Goal: Transaction & Acquisition: Purchase product/service

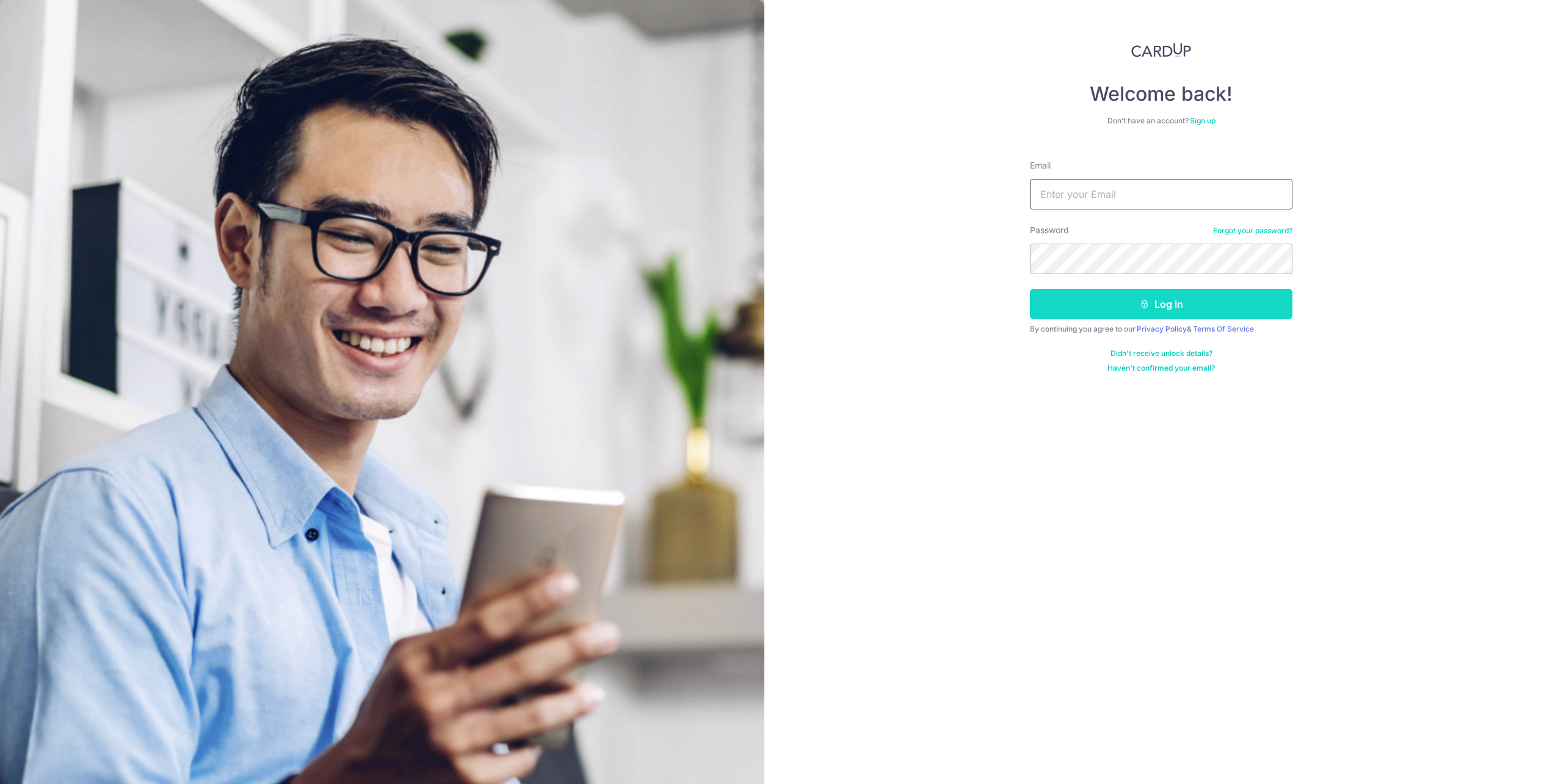
type input "costinleow@gmail.com"
click at [1106, 312] on button "Log in" at bounding box center [1161, 304] width 262 height 30
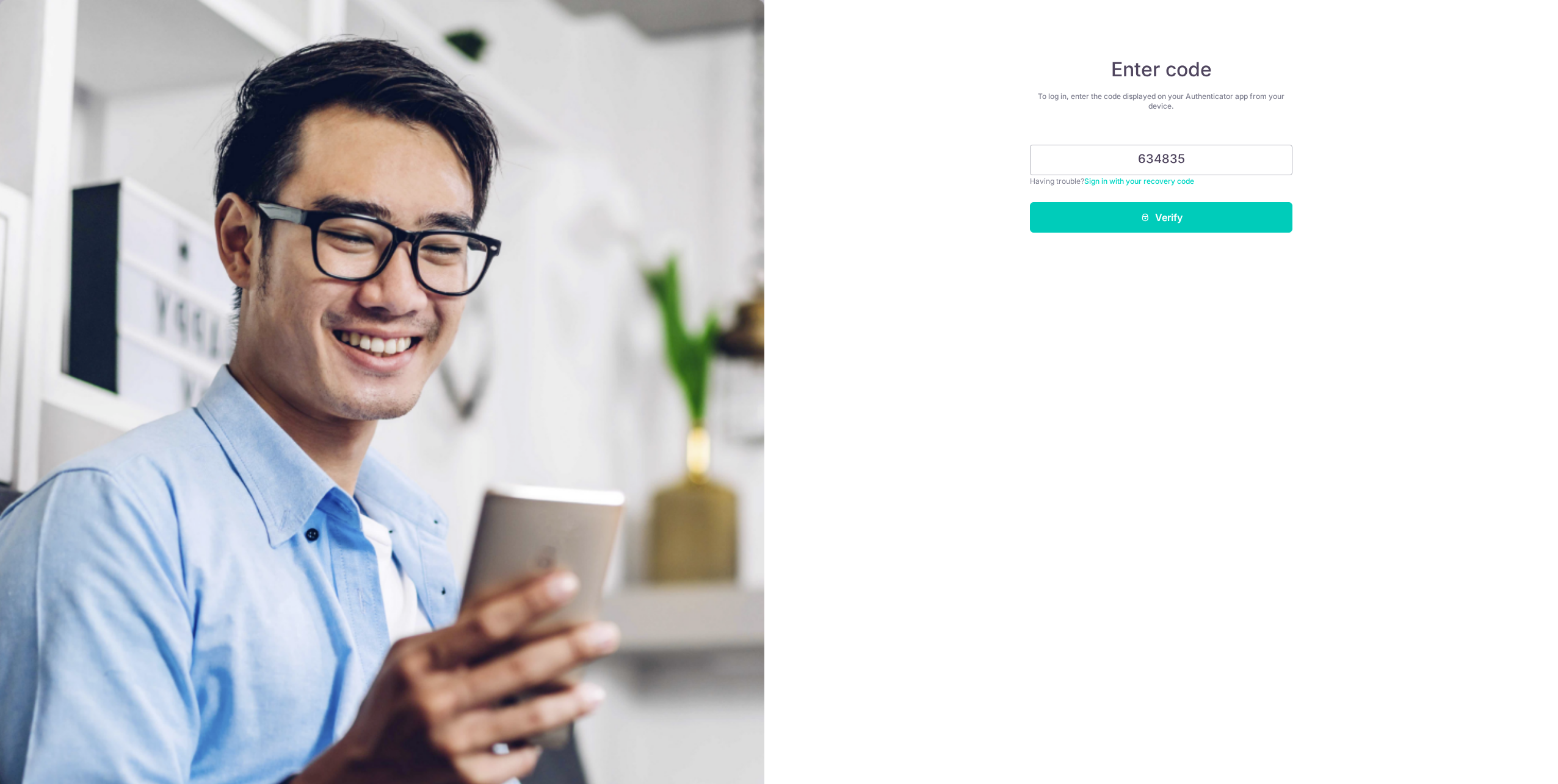
type input "634835"
click at [1071, 212] on button "Verify" at bounding box center [1161, 217] width 262 height 30
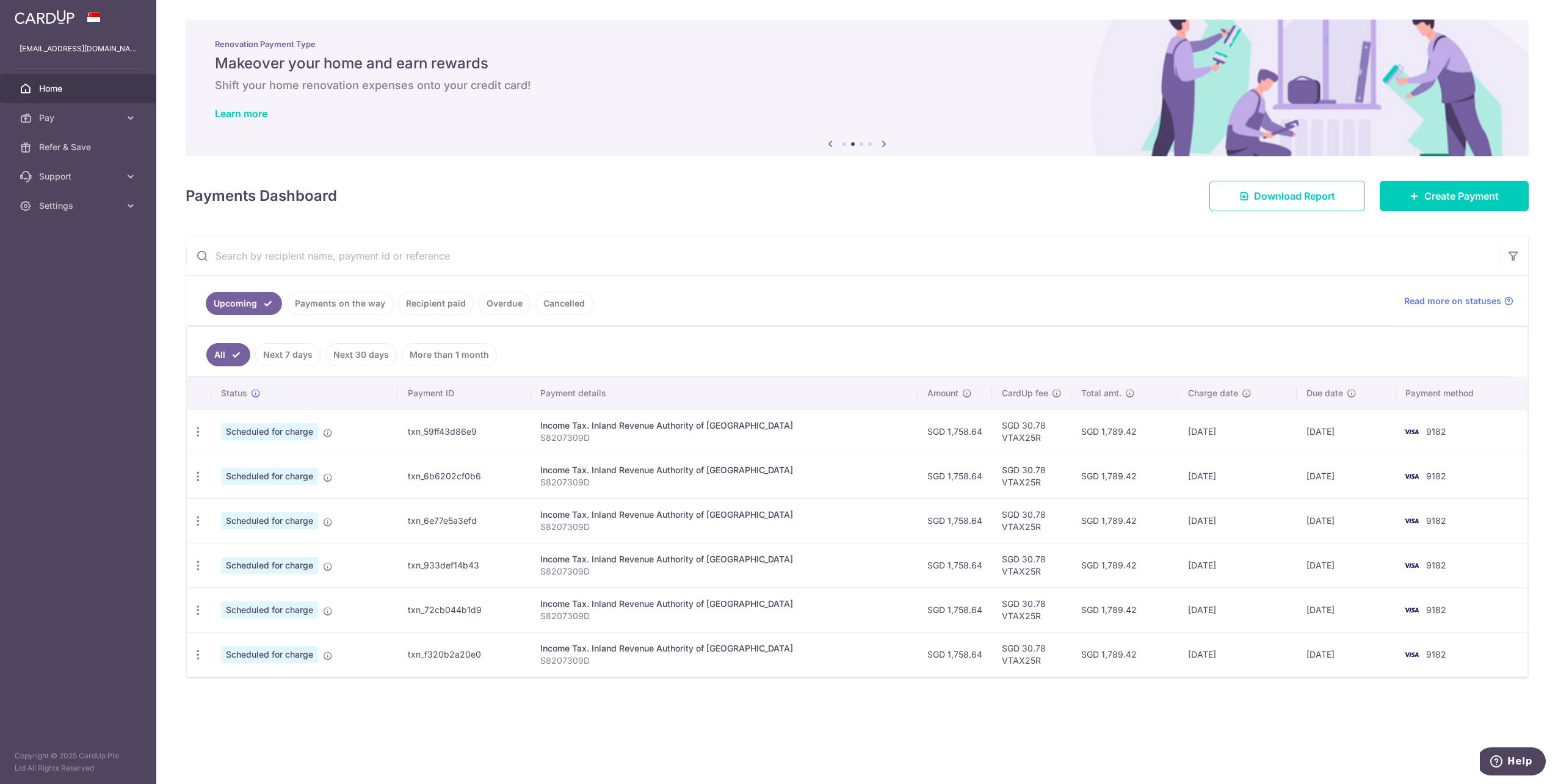
click at [885, 143] on icon at bounding box center [885, 144] width 15 height 15
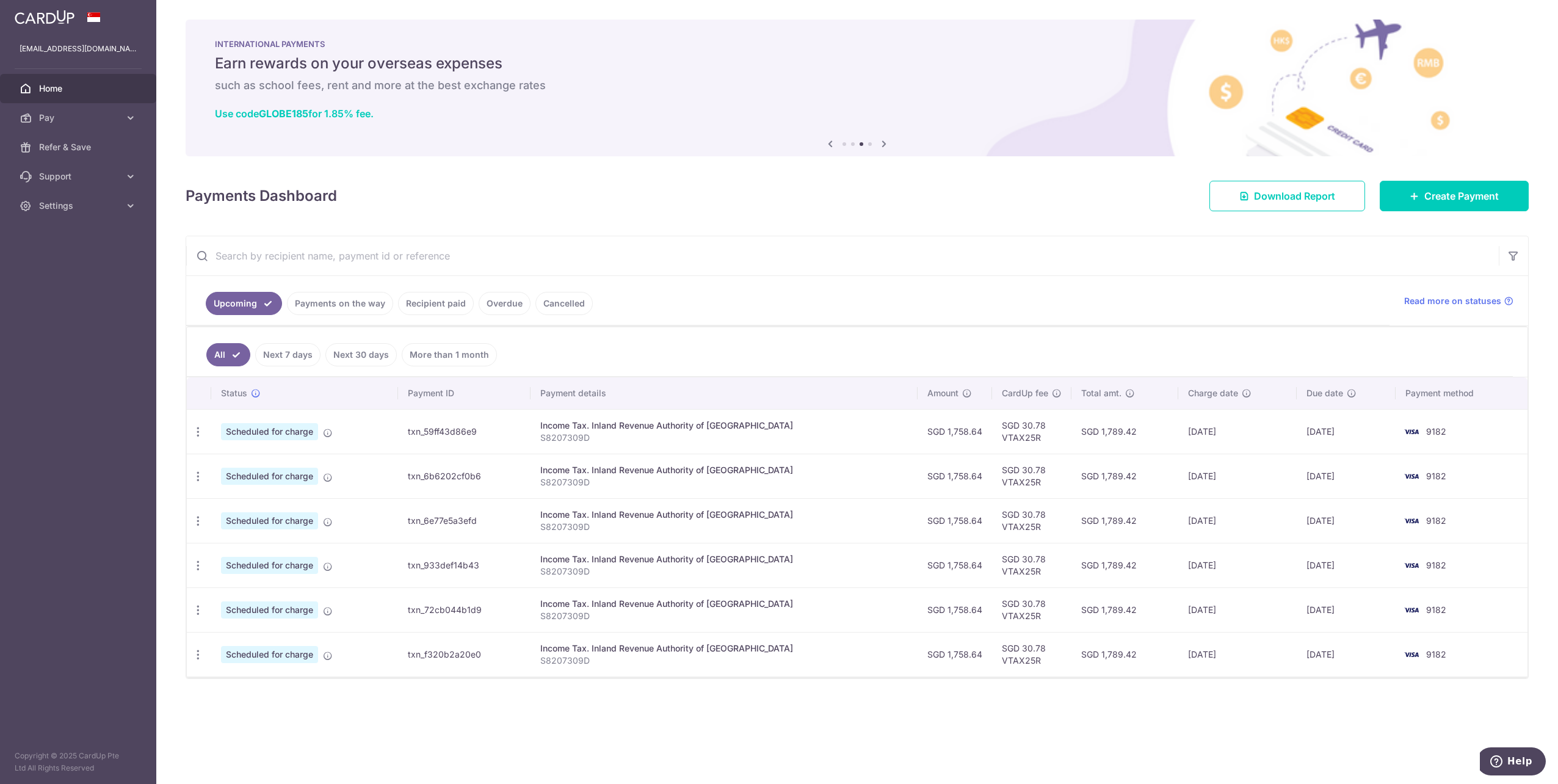
click at [885, 143] on icon at bounding box center [885, 144] width 15 height 15
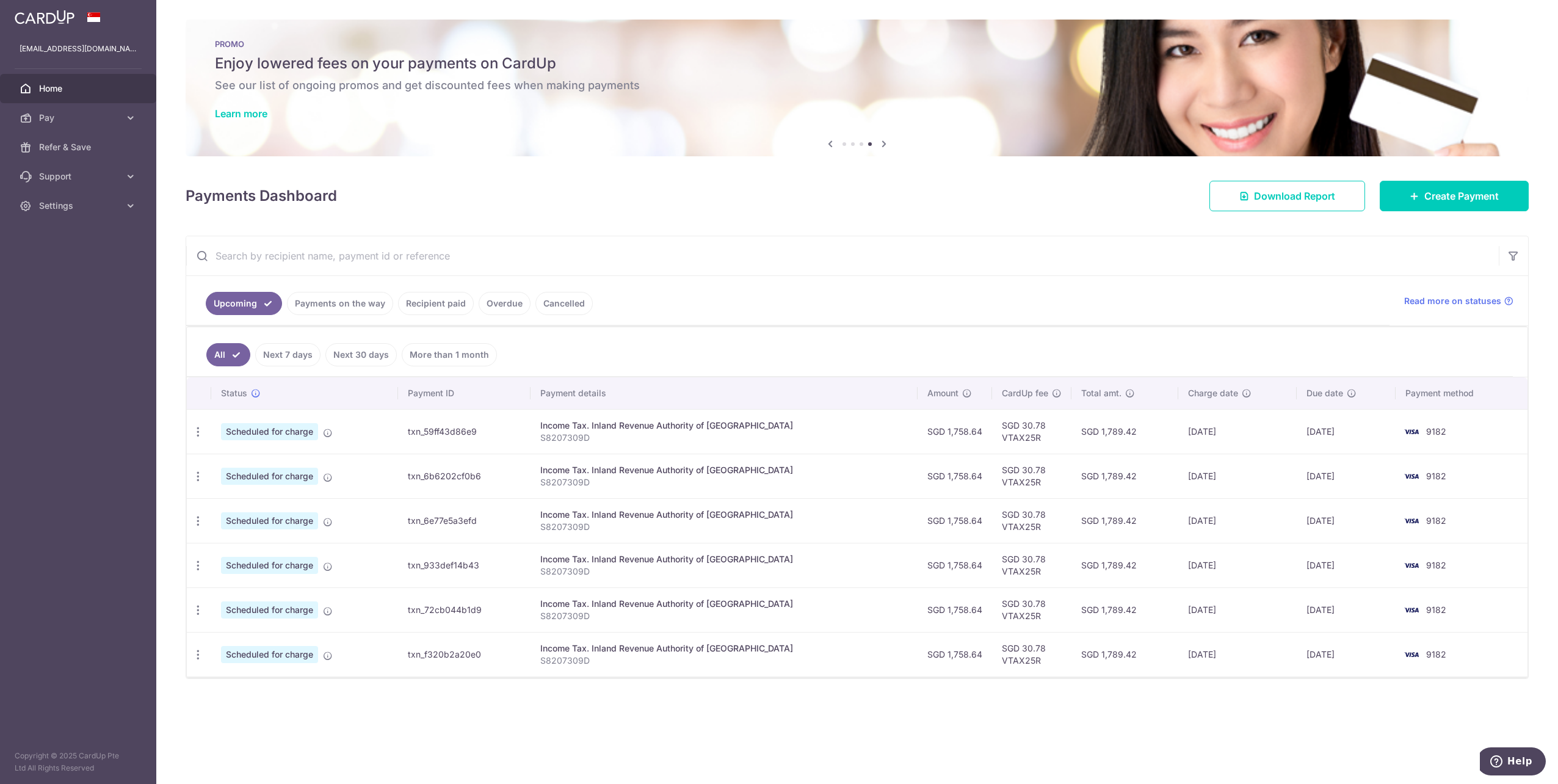
click at [885, 143] on icon at bounding box center [885, 144] width 15 height 15
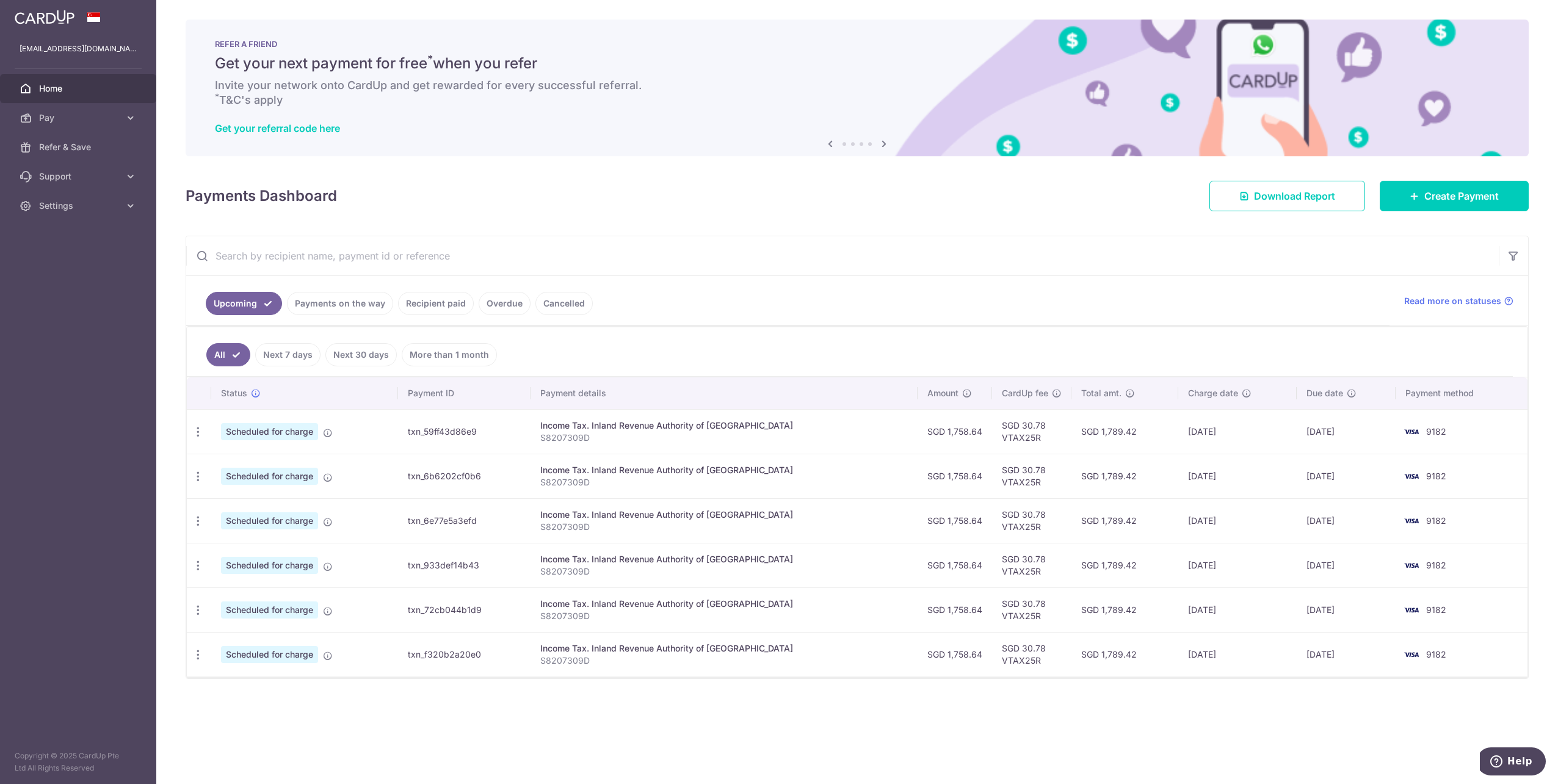
click at [882, 142] on icon at bounding box center [885, 144] width 15 height 15
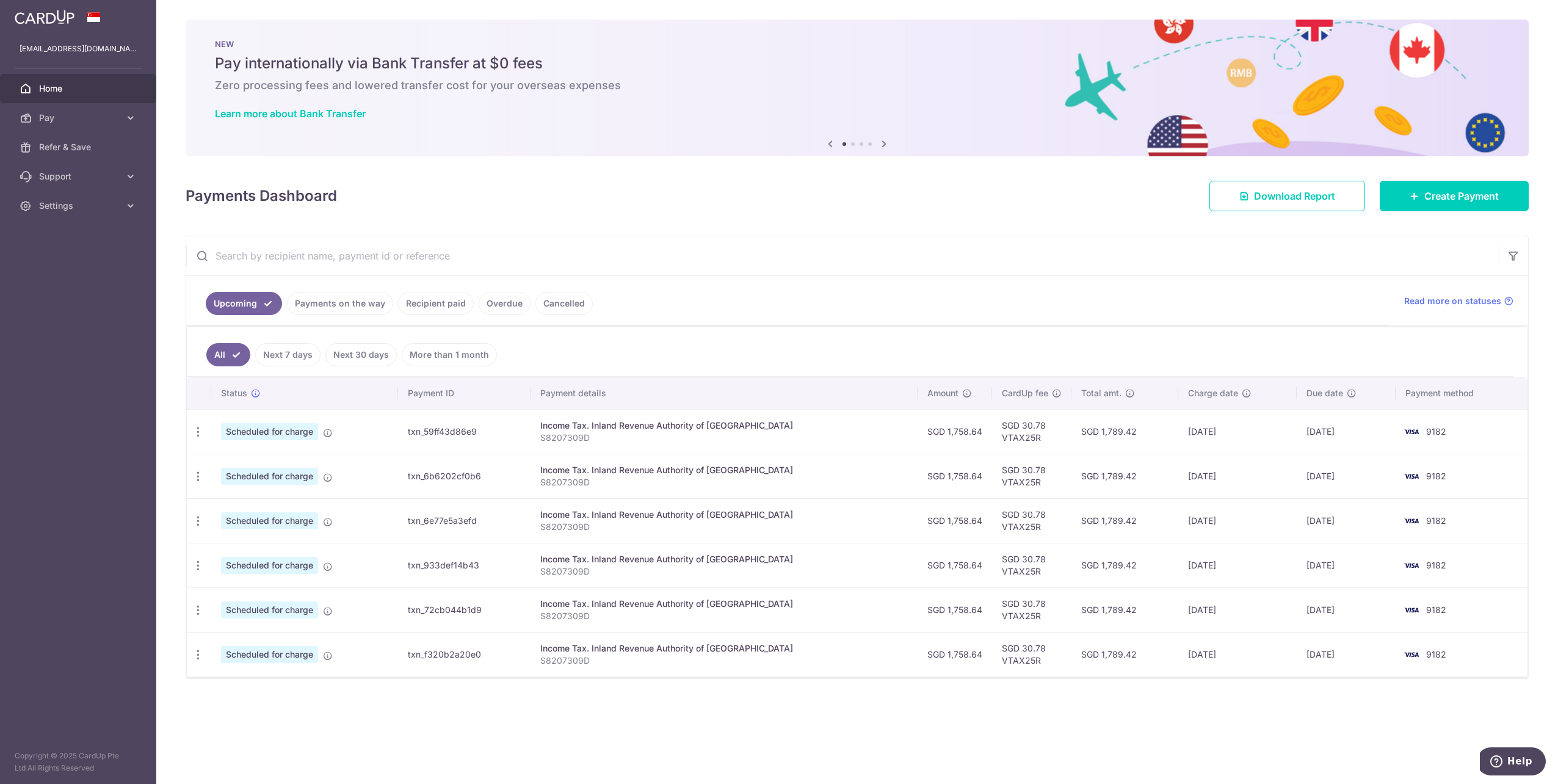
click at [882, 142] on icon at bounding box center [885, 144] width 15 height 15
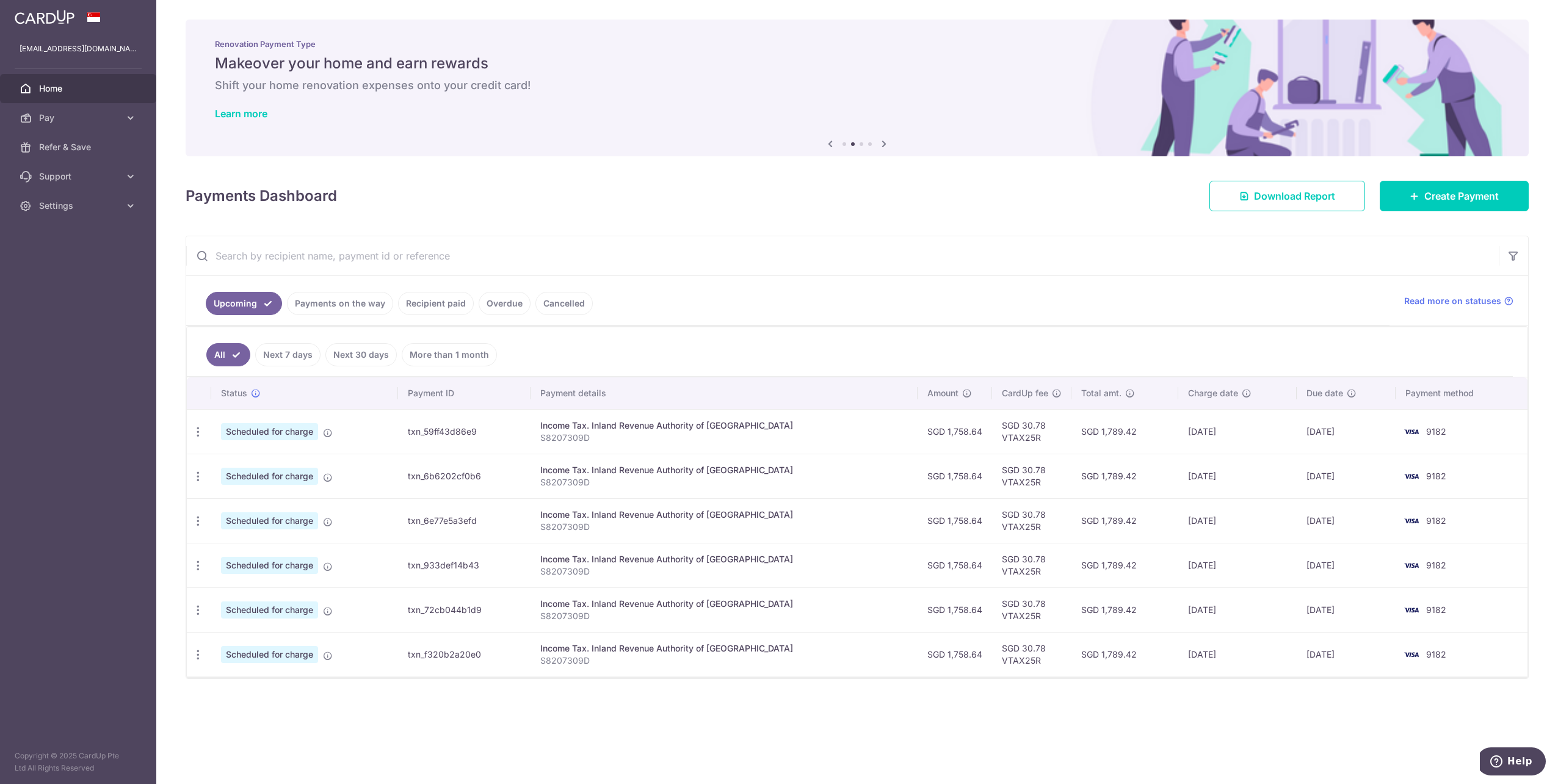
click at [829, 140] on icon at bounding box center [831, 144] width 15 height 15
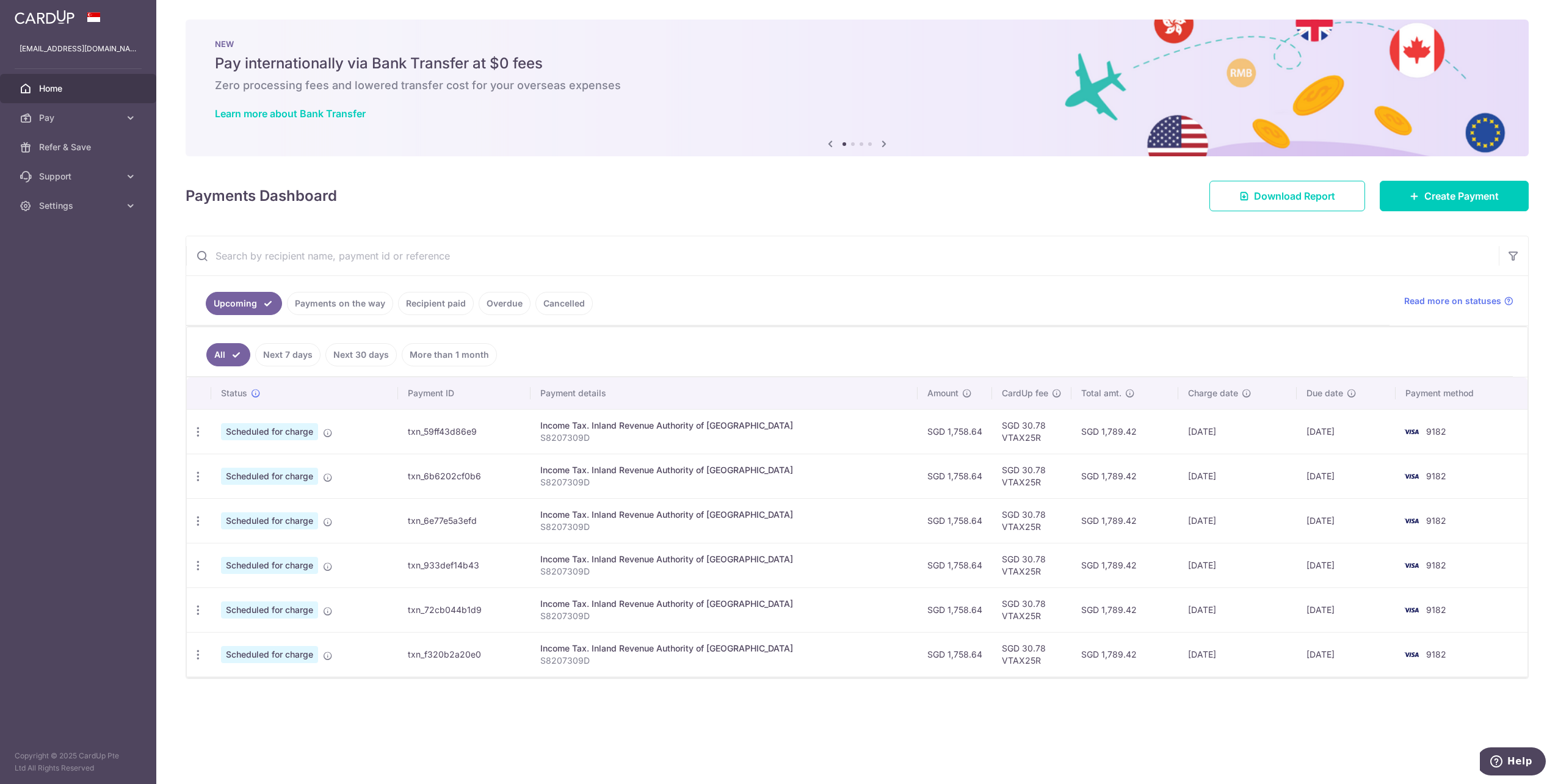
click at [888, 145] on icon at bounding box center [885, 144] width 15 height 15
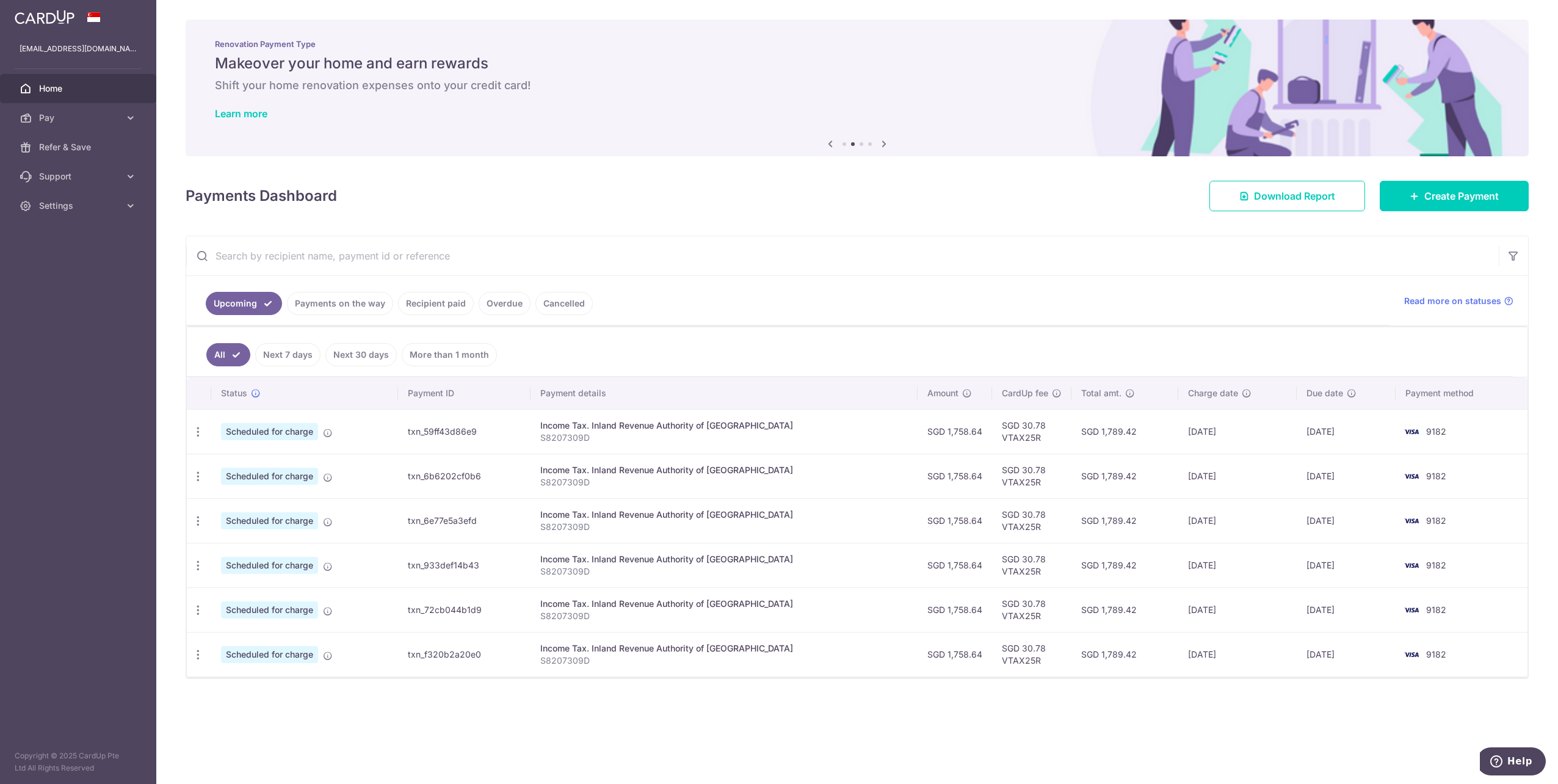
click at [888, 145] on icon at bounding box center [885, 144] width 15 height 15
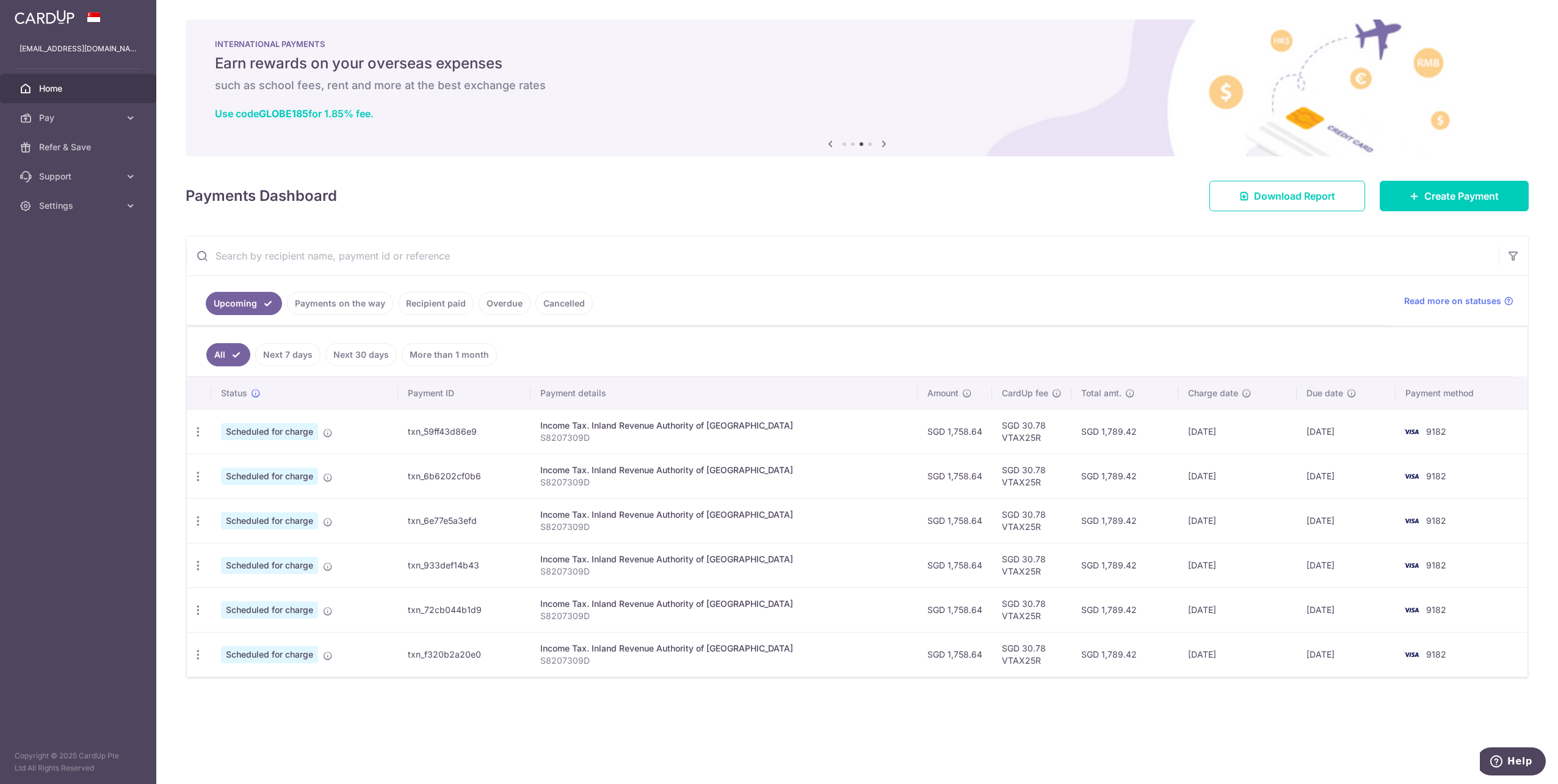
click at [888, 145] on icon at bounding box center [885, 144] width 15 height 15
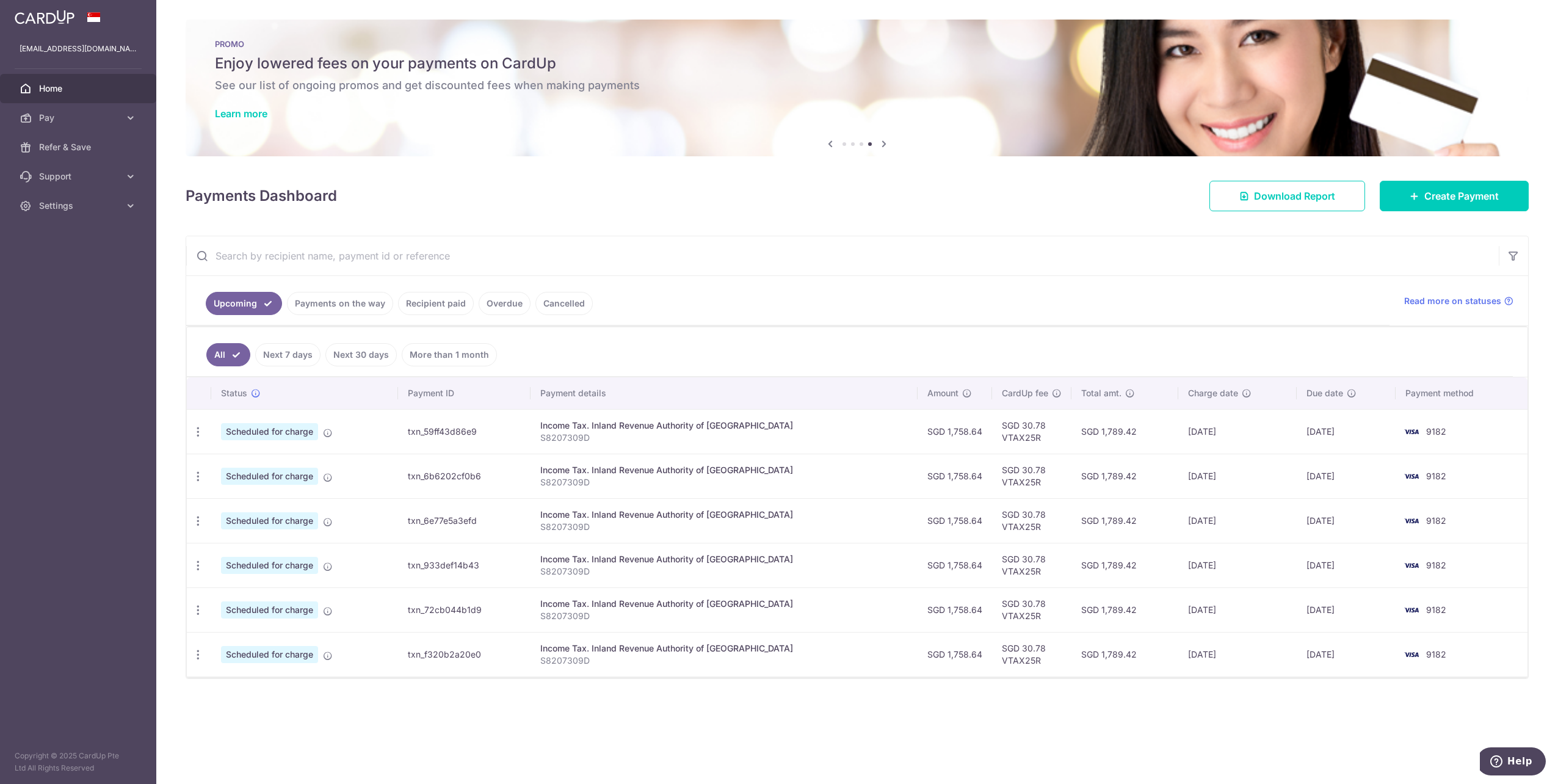
click at [888, 145] on icon at bounding box center [885, 144] width 15 height 15
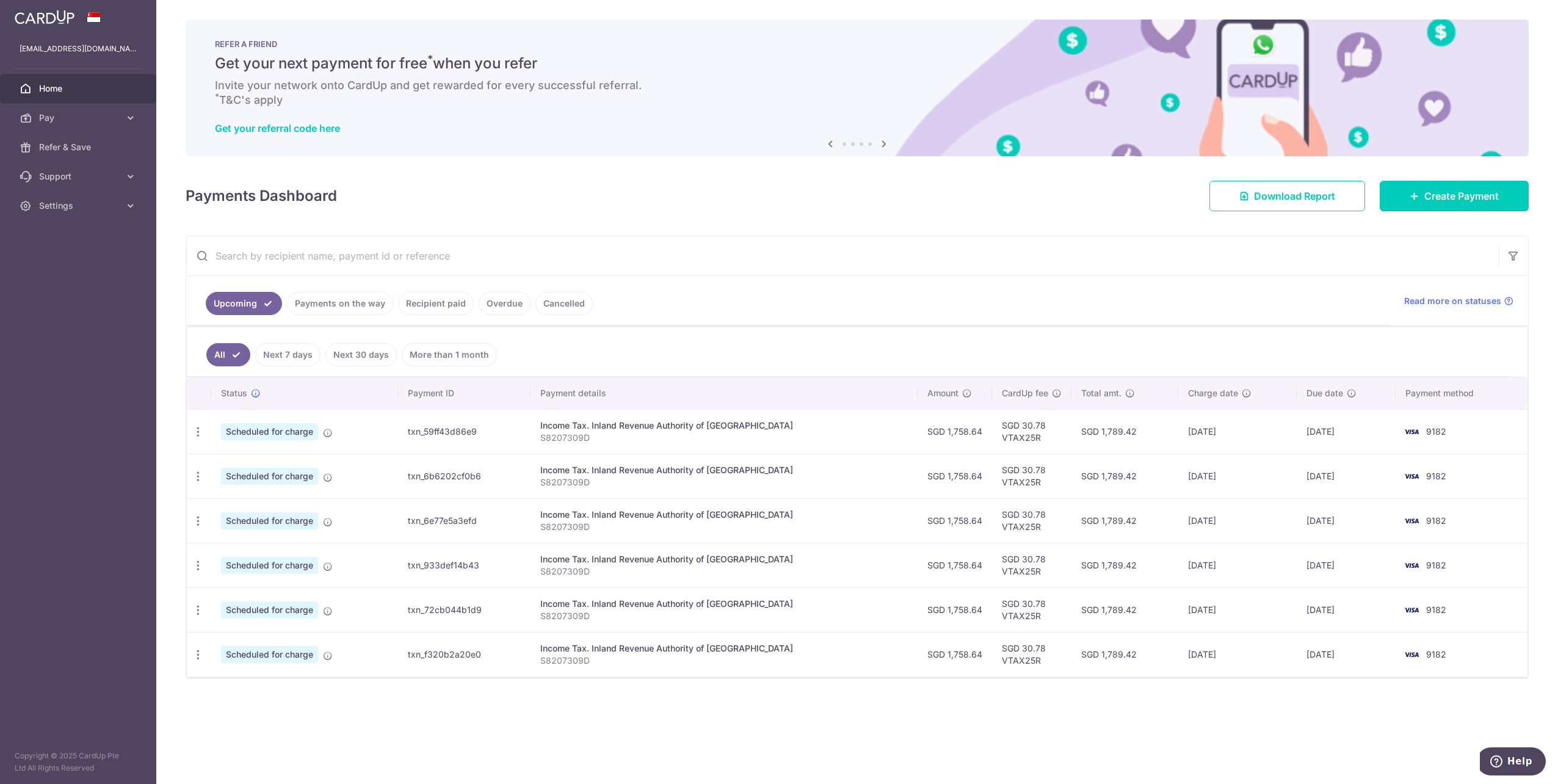
click at [831, 143] on icon at bounding box center [831, 144] width 15 height 15
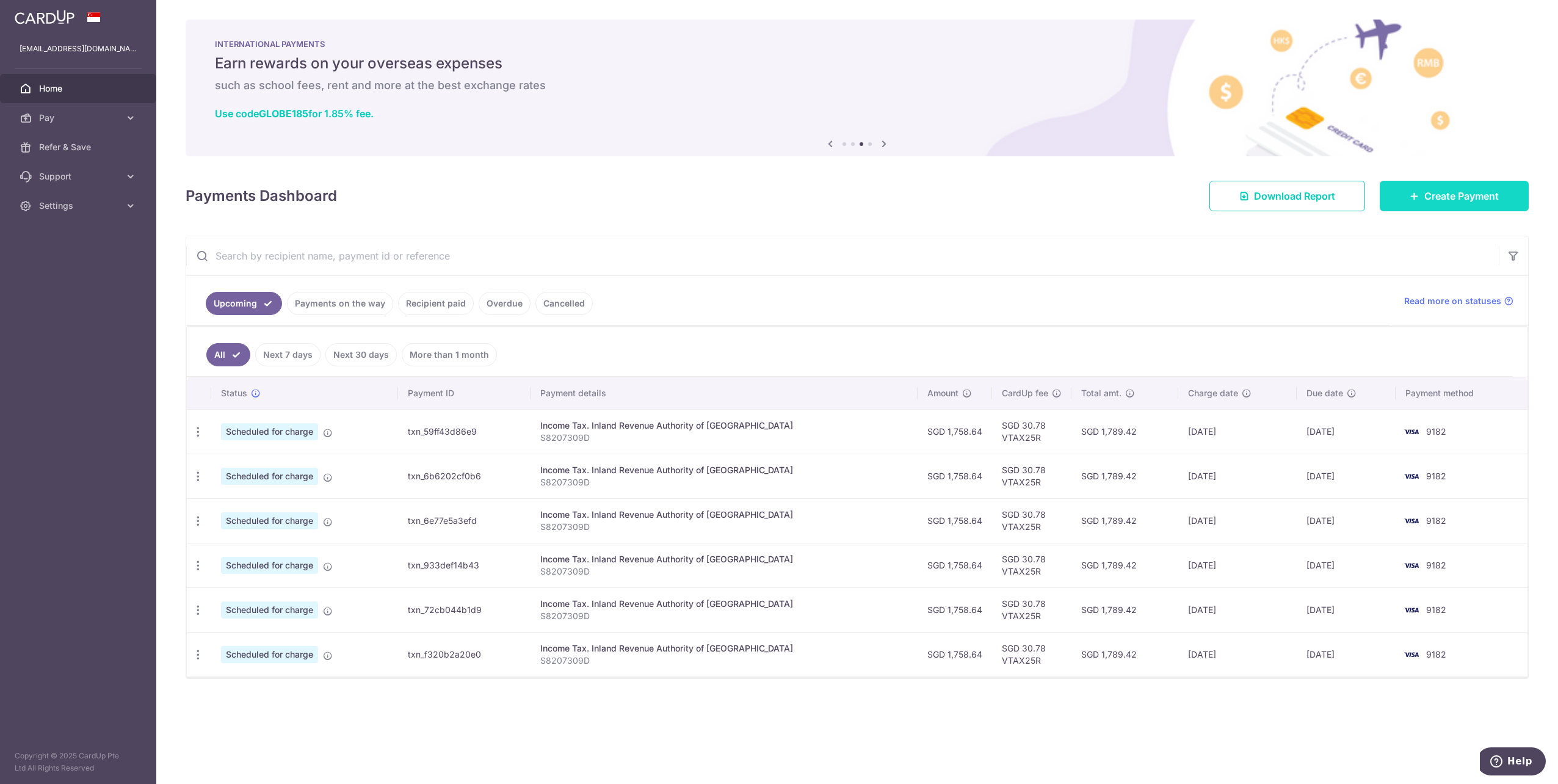
click at [1411, 187] on link "Create Payment" at bounding box center [1454, 196] width 149 height 30
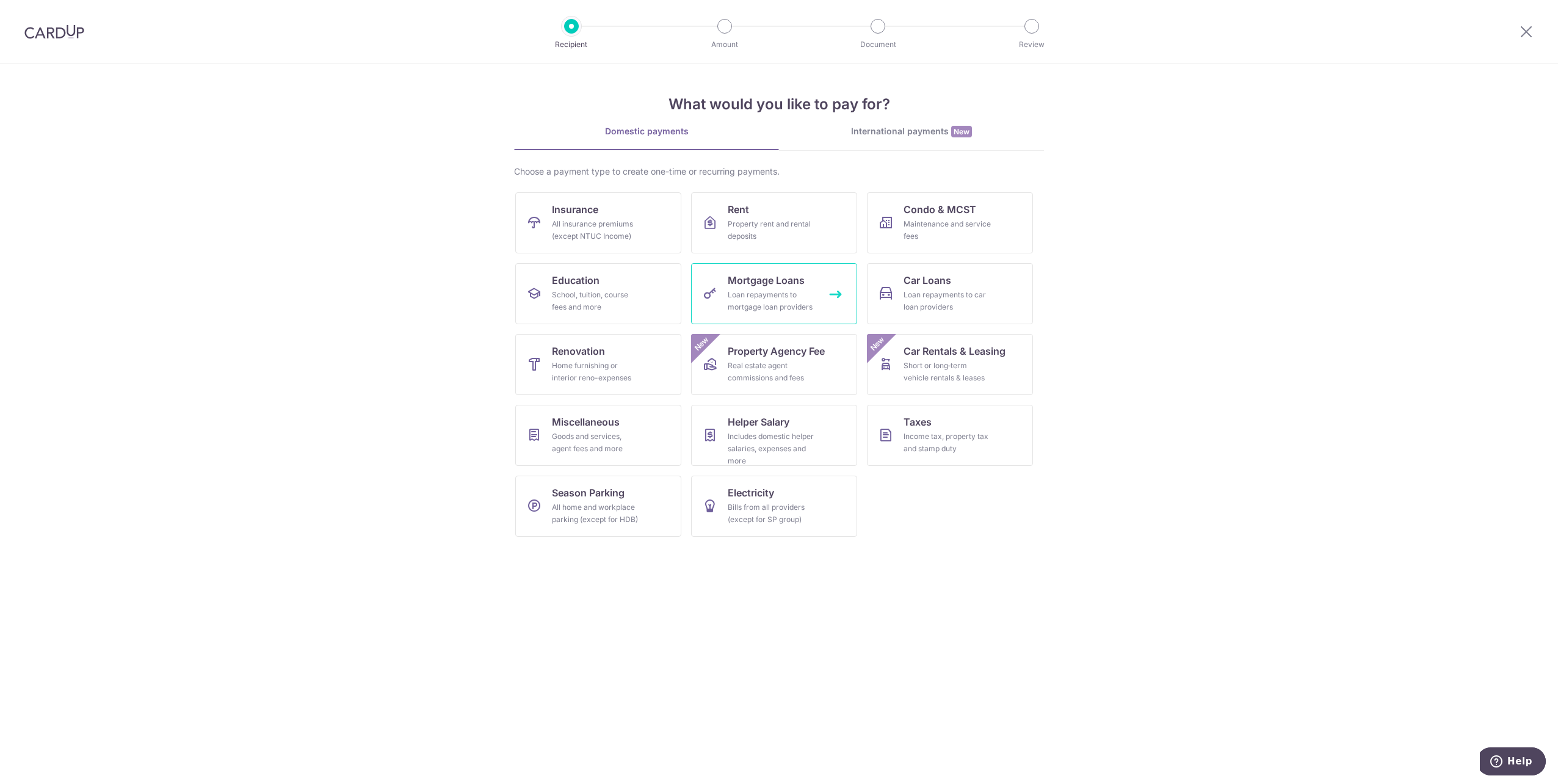
click at [790, 286] on span "Mortgage Loans" at bounding box center [766, 280] width 77 height 15
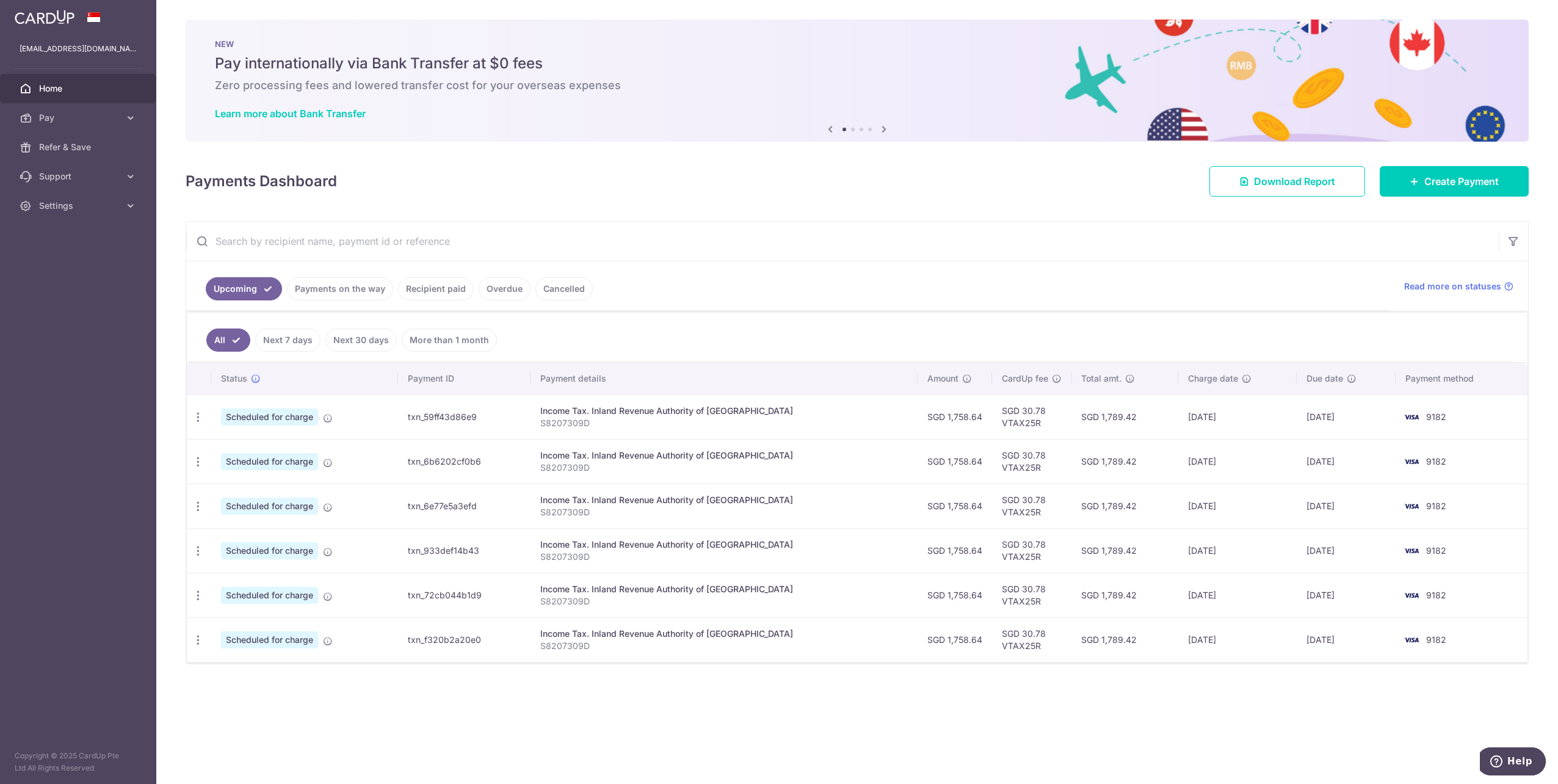
click at [355, 282] on link "Payments on the way" at bounding box center [340, 288] width 106 height 23
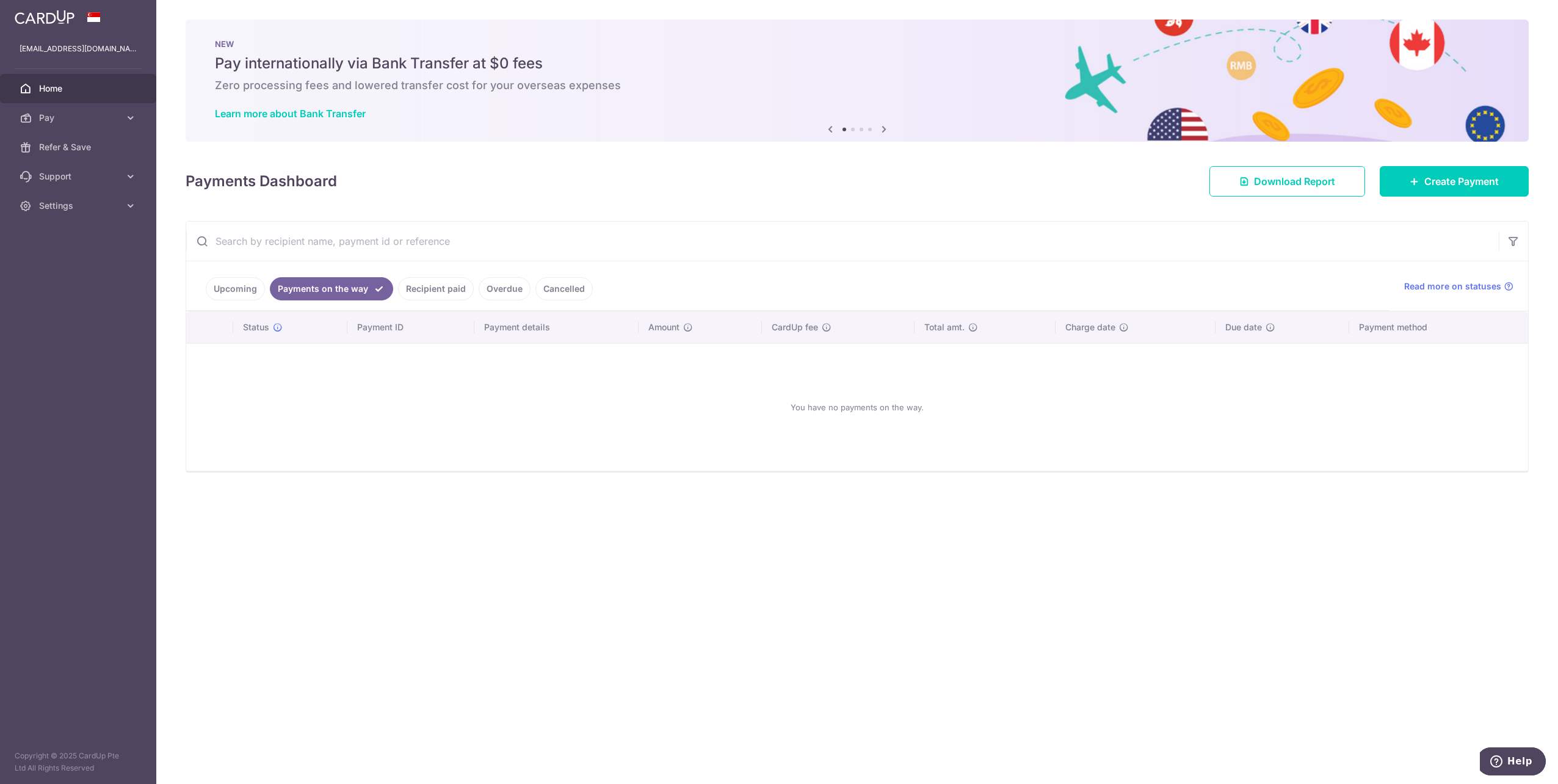
click at [433, 285] on link "Recipient paid" at bounding box center [436, 288] width 76 height 23
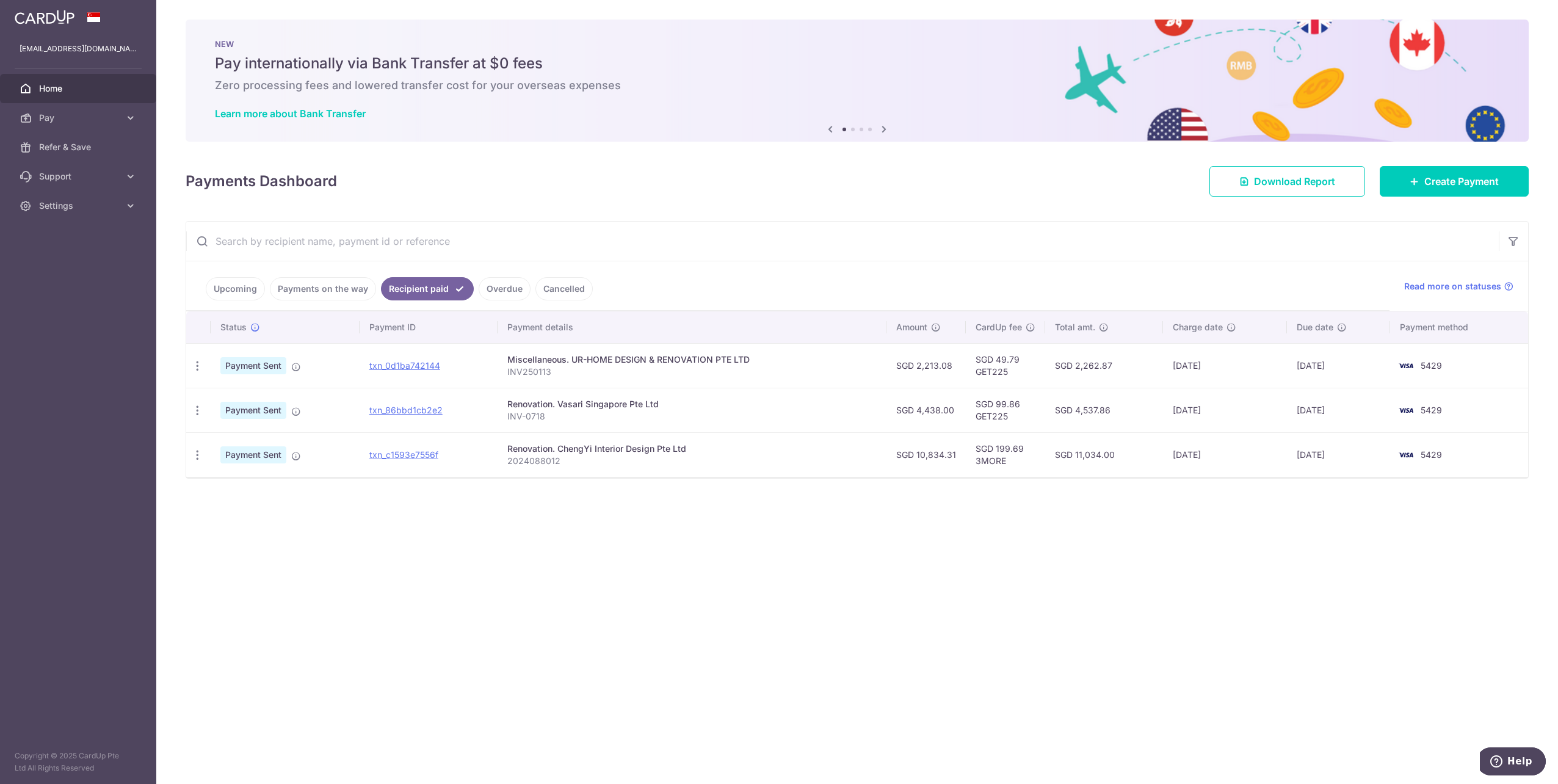
click at [506, 292] on link "Overdue" at bounding box center [504, 288] width 52 height 23
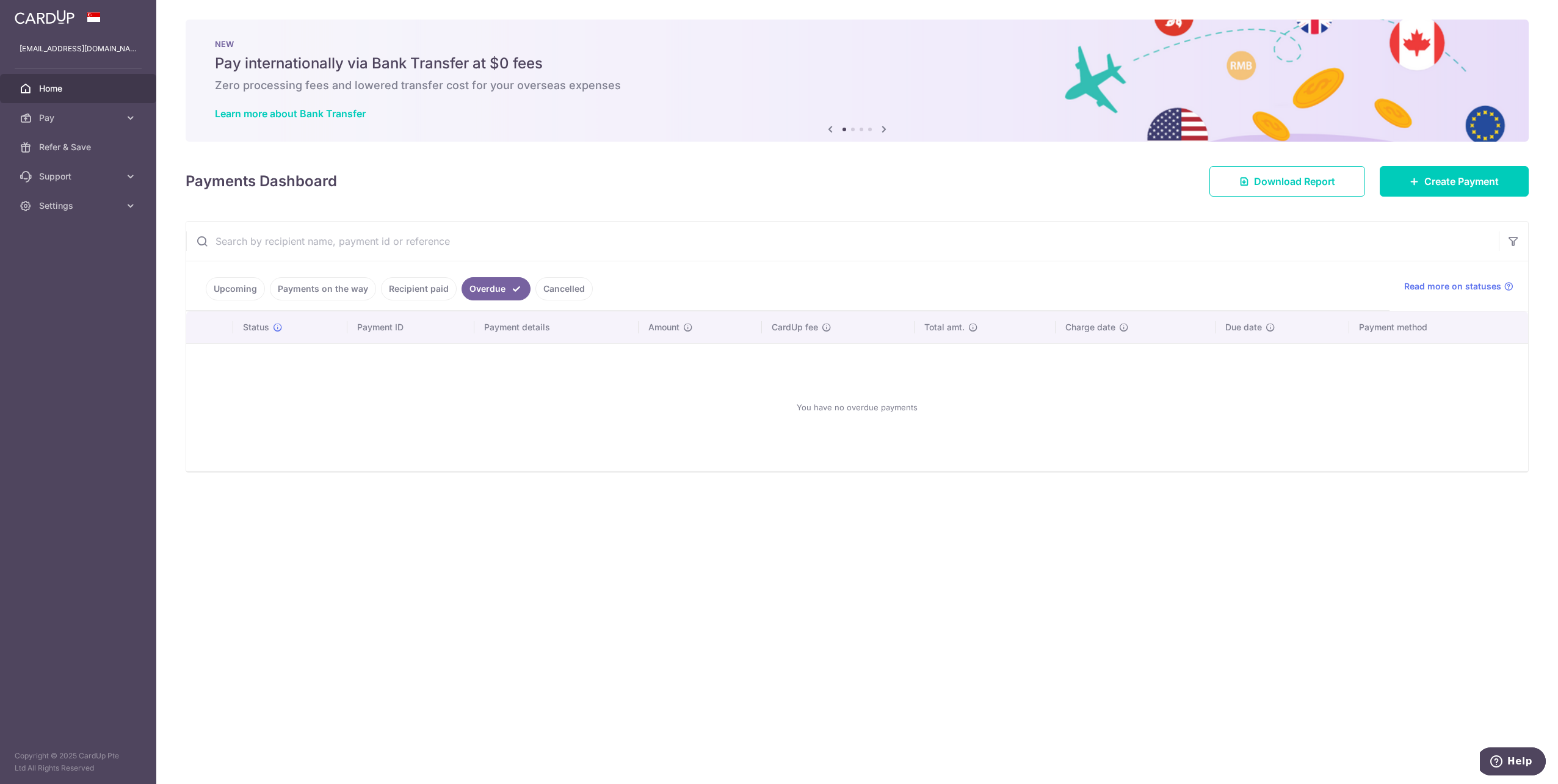
click at [552, 284] on link "Cancelled" at bounding box center [564, 288] width 58 height 23
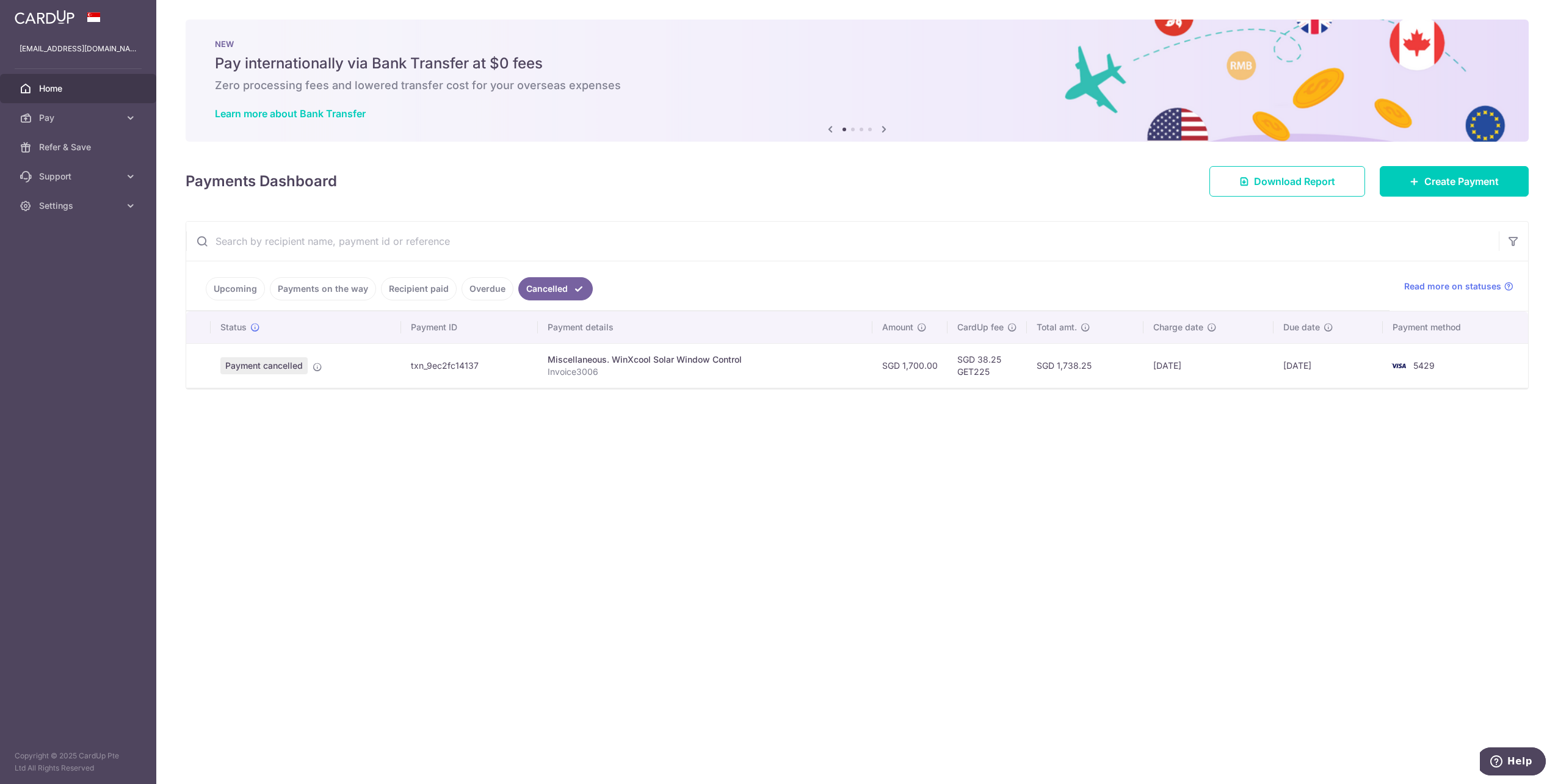
click at [243, 287] on link "Upcoming" at bounding box center [235, 288] width 59 height 23
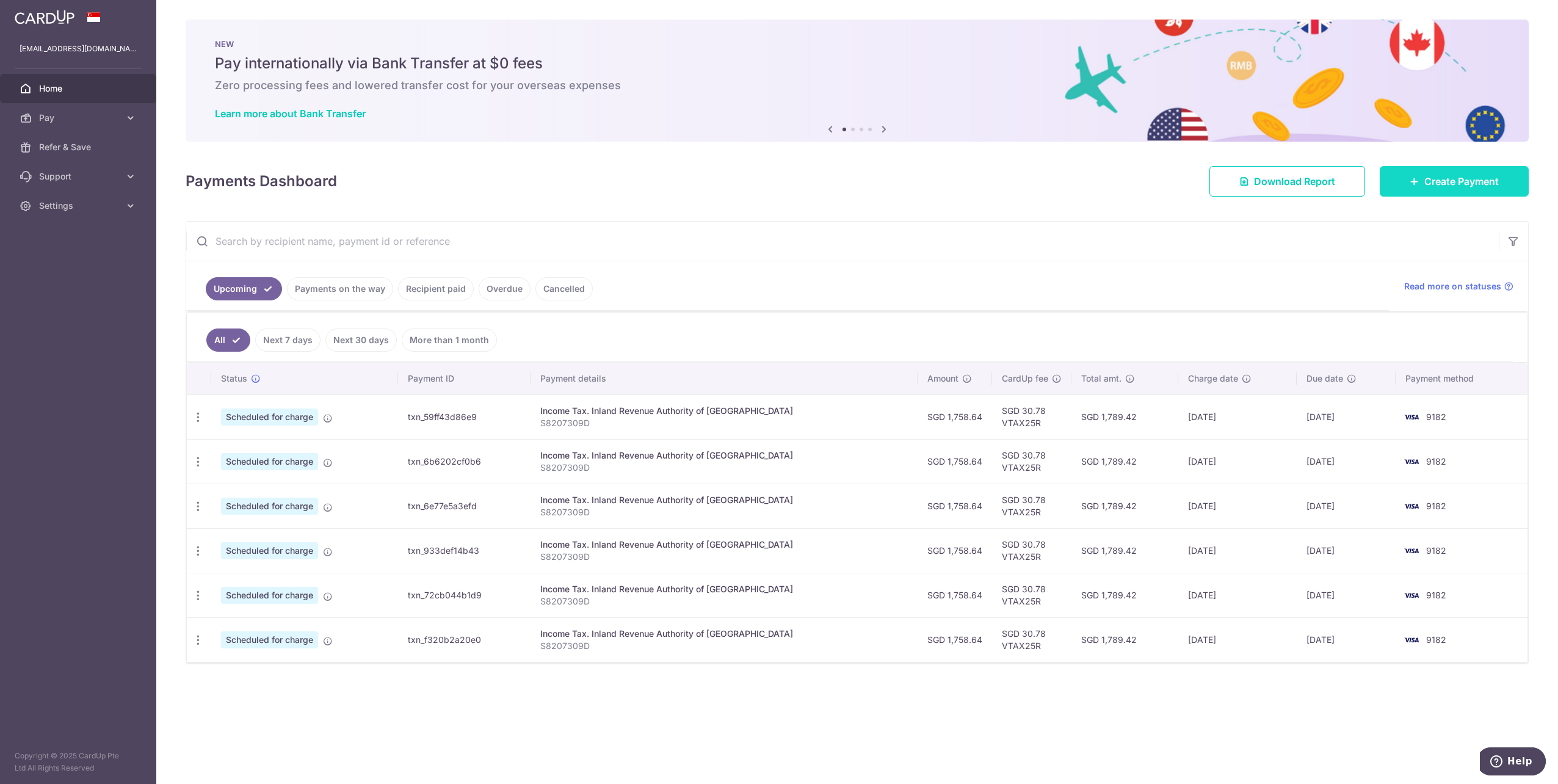
click at [1469, 186] on span "Create Payment" at bounding box center [1461, 181] width 74 height 15
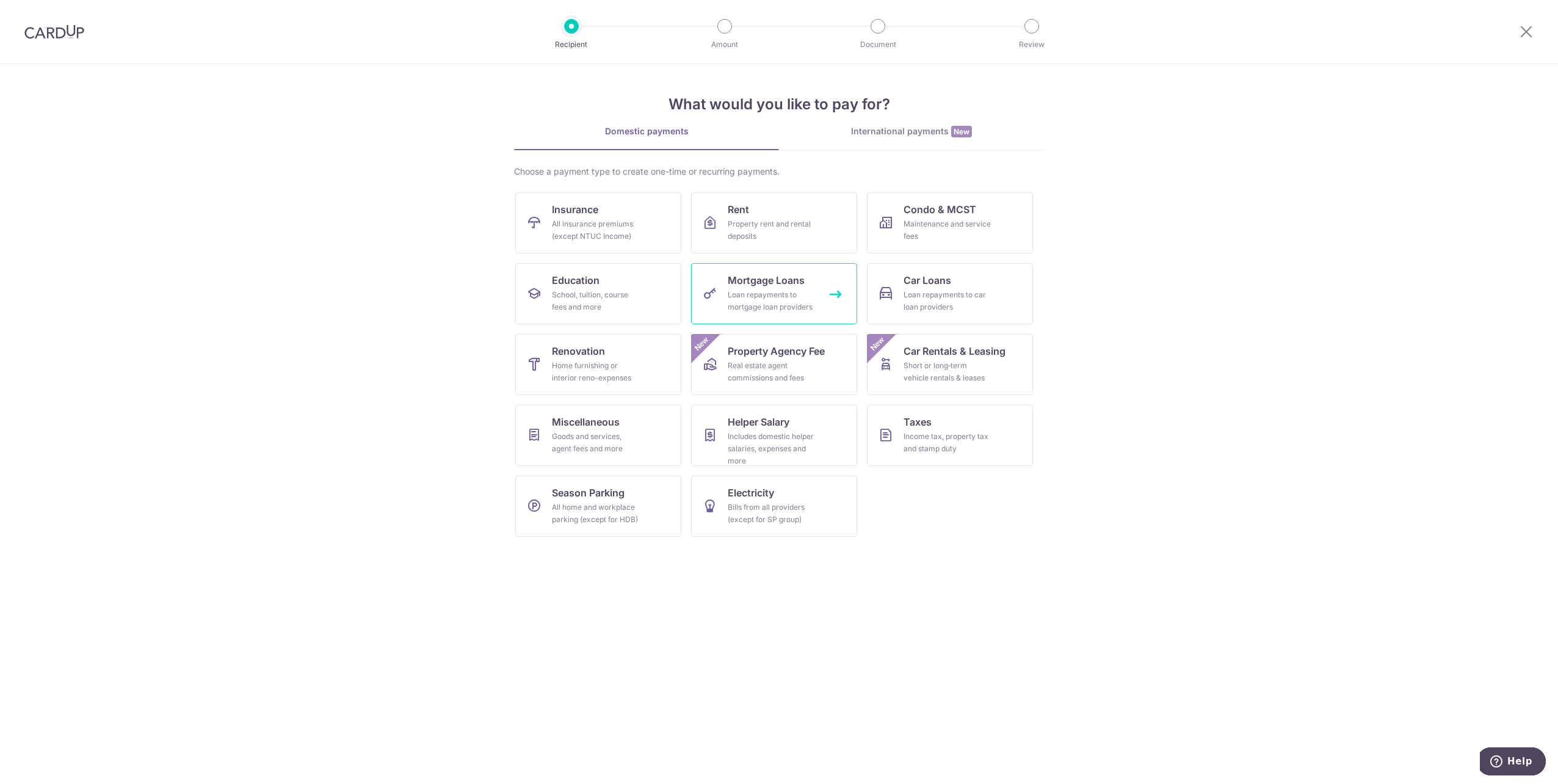
click at [757, 299] on div "Loan repayments to mortgage loan providers" at bounding box center [772, 301] width 88 height 24
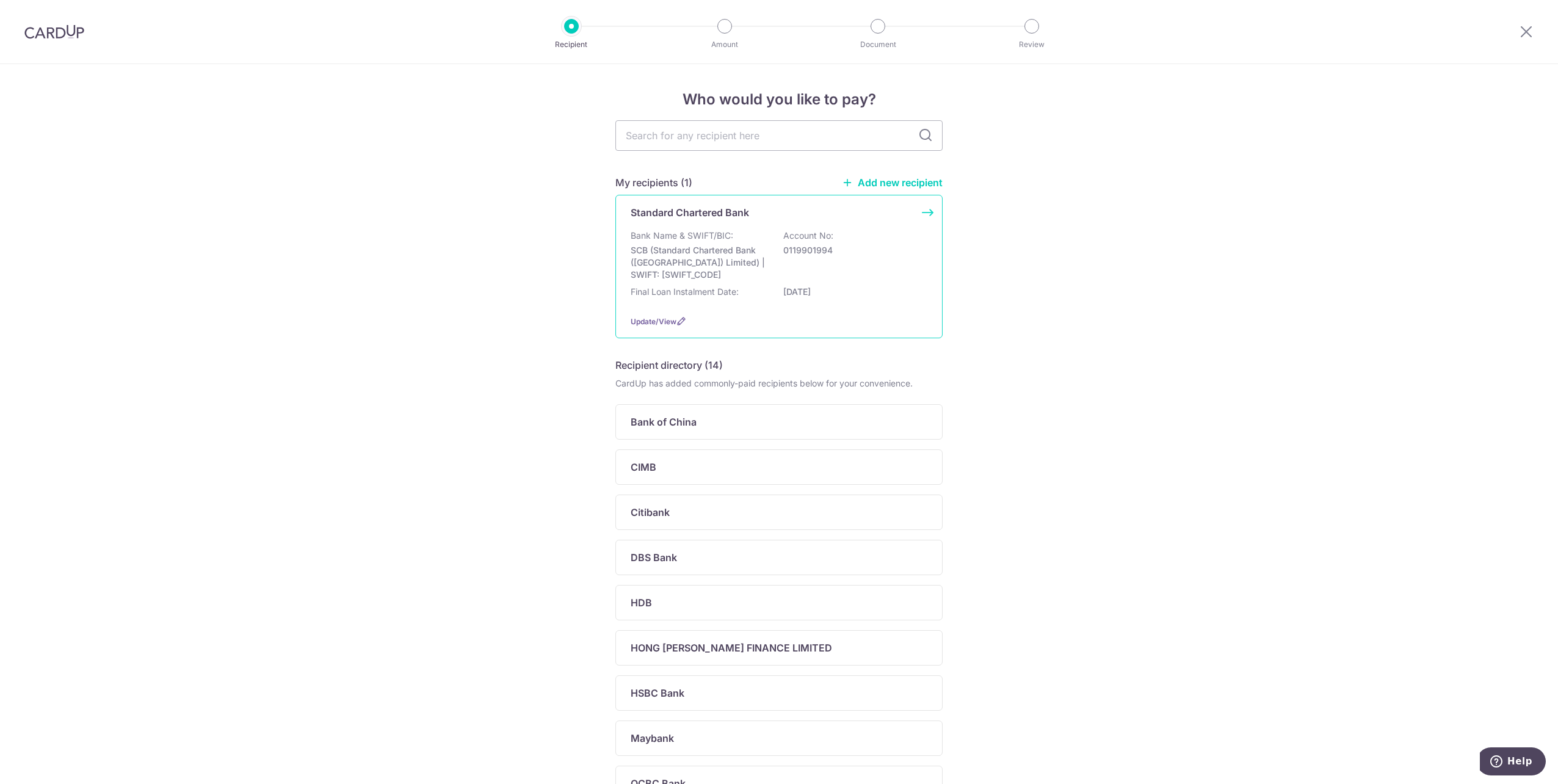
click at [874, 274] on div "Bank Name & SWIFT/BIC: SCB (Standard Chartered Bank (Singapore) Limited) | SWIF…" at bounding box center [779, 255] width 296 height 51
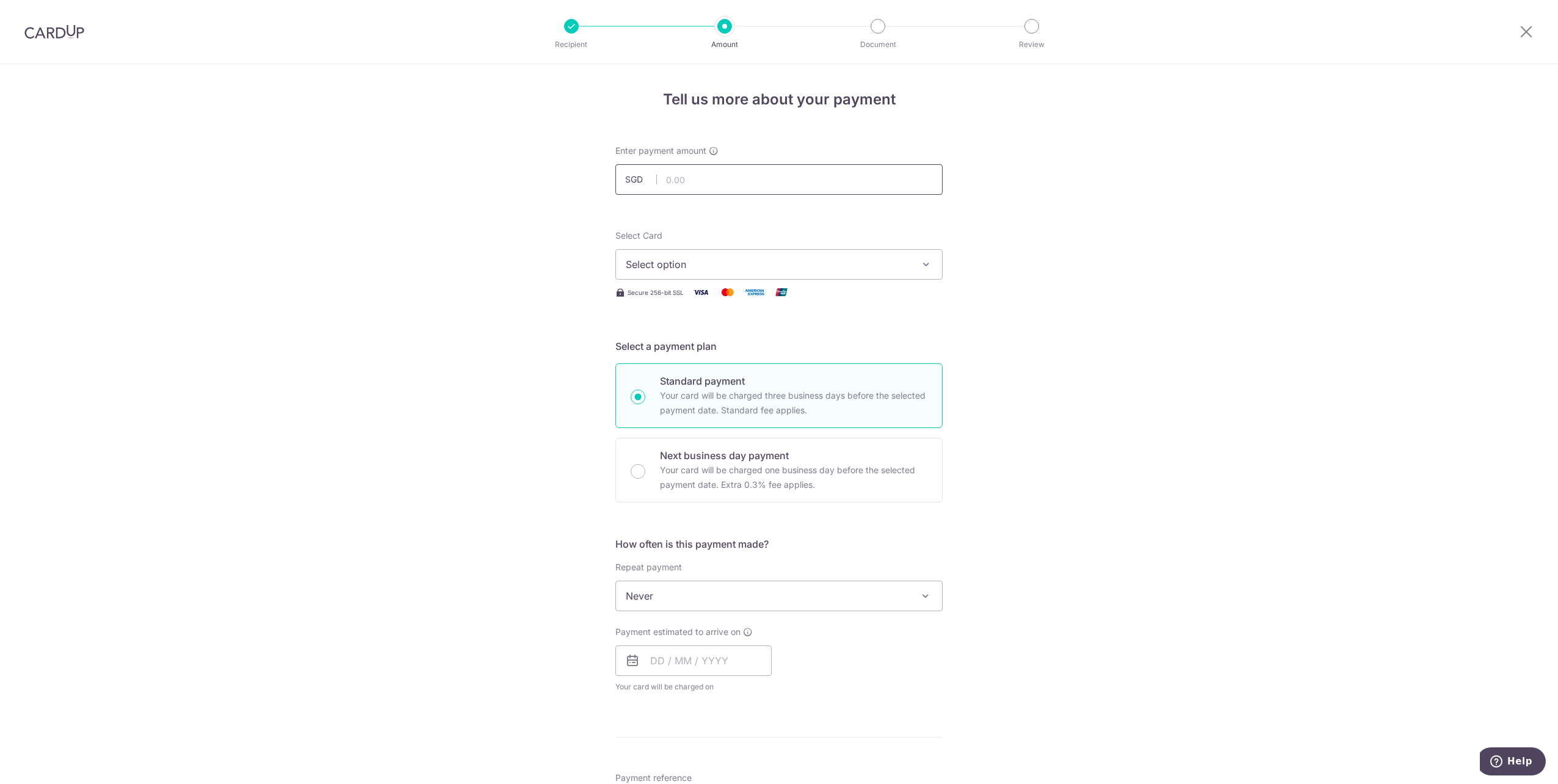
click at [764, 173] on input "text" at bounding box center [779, 179] width 327 height 30
type input "7,739.39"
click at [1007, 239] on div "Tell us more about your payment Enter payment amount SGD 7,739.39 7739.39 Selec…" at bounding box center [779, 616] width 1558 height 1105
click at [773, 263] on span "Select option" at bounding box center [768, 264] width 285 height 15
click at [687, 382] on span "**** 9182" at bounding box center [677, 381] width 45 height 15
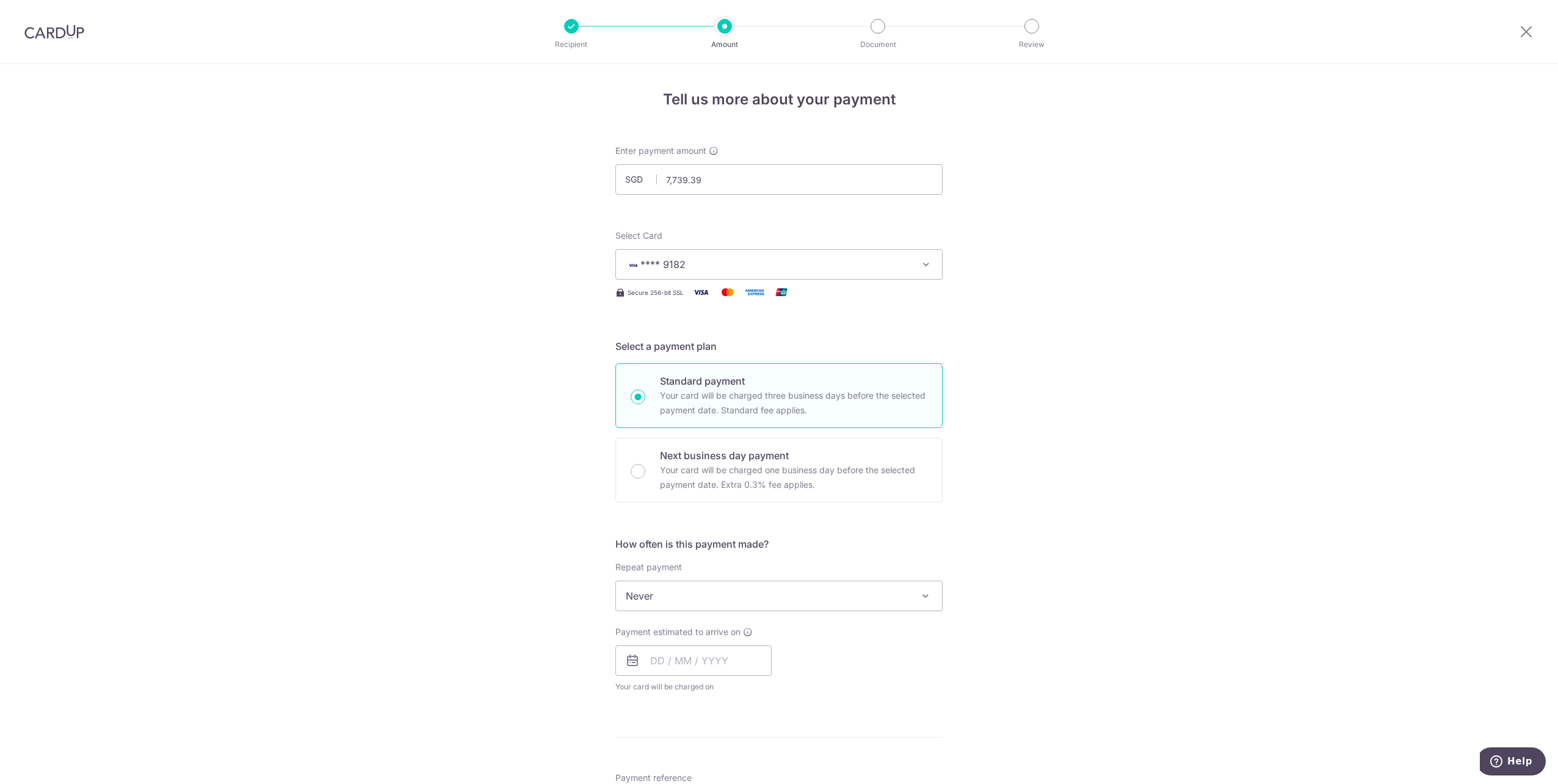
click at [1033, 392] on div "Tell us more about your payment Enter payment amount SGD 7,739.39 7739.39 Selec…" at bounding box center [779, 616] width 1558 height 1105
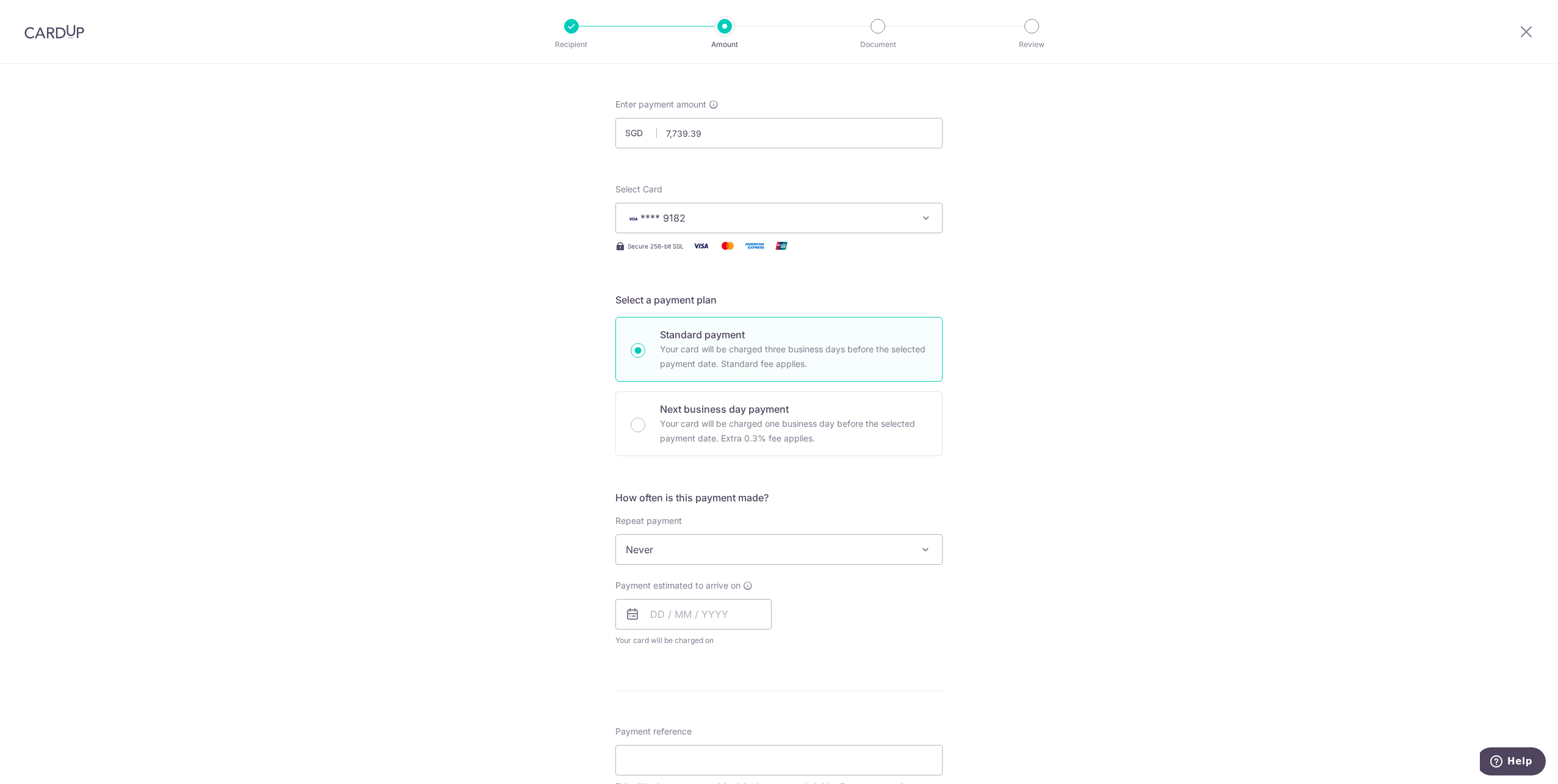
scroll to position [122, 0]
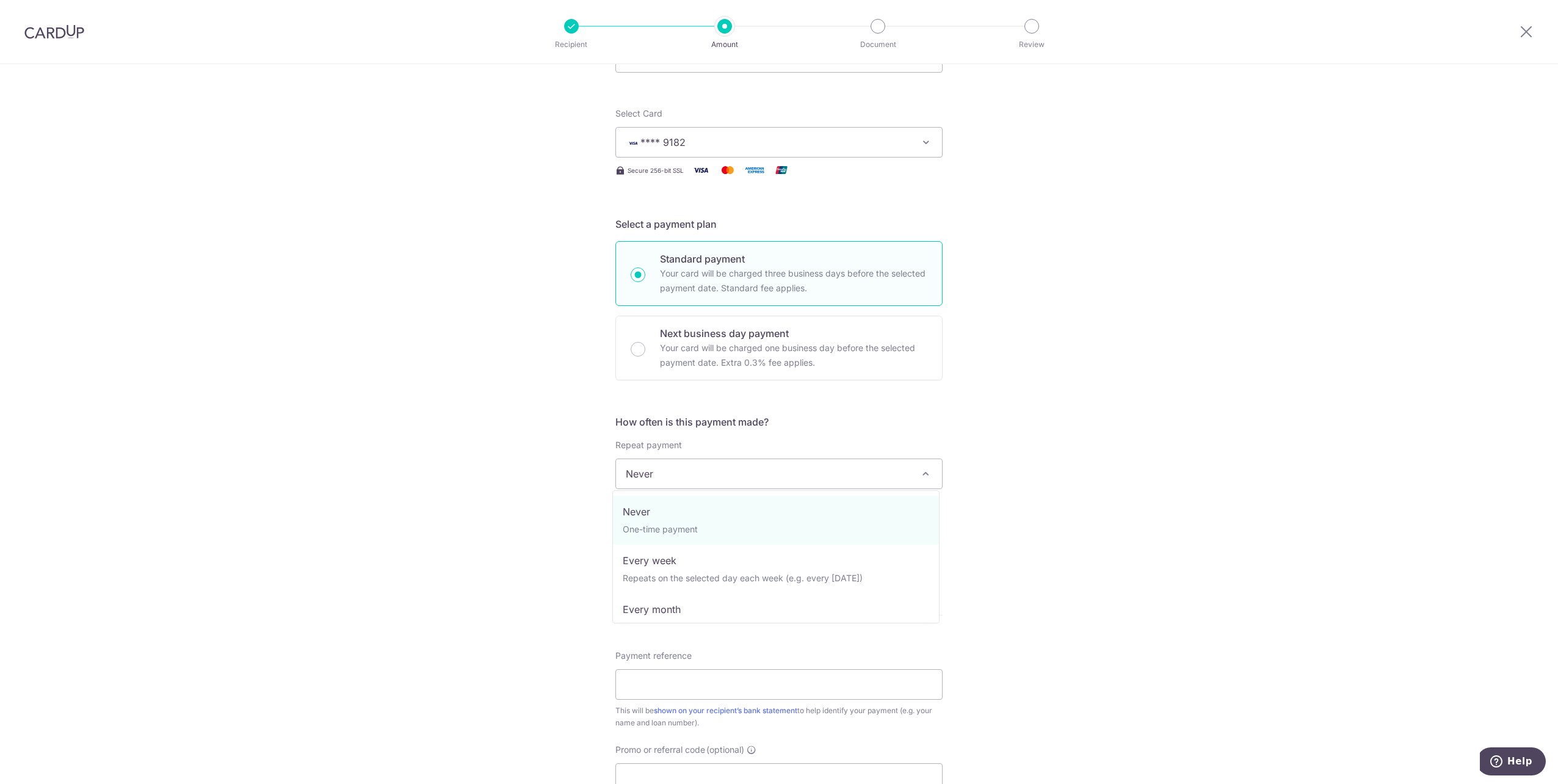
click at [659, 480] on span "Never" at bounding box center [779, 473] width 326 height 29
select select "3"
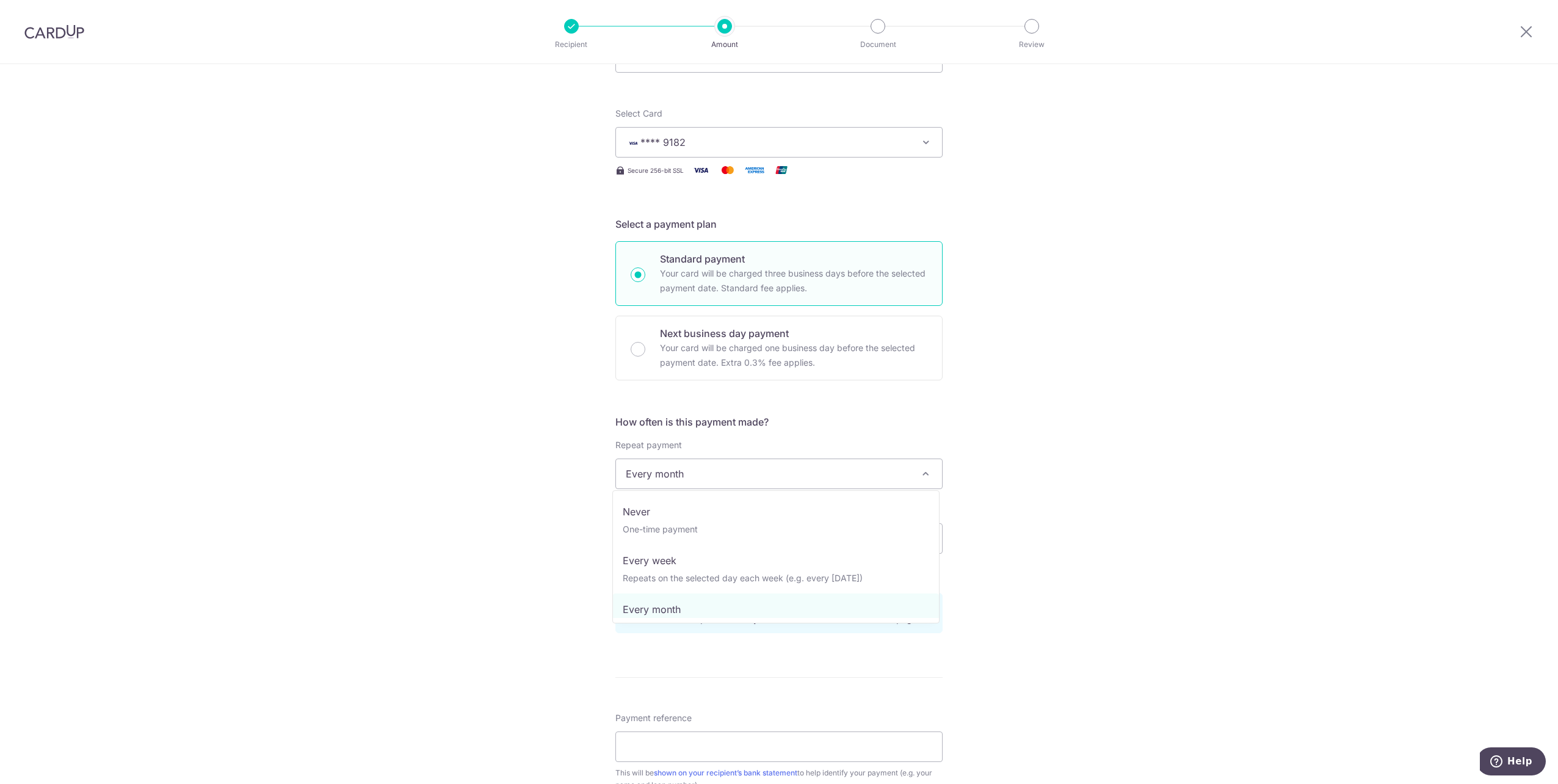
click at [784, 472] on span "Every month" at bounding box center [779, 473] width 326 height 29
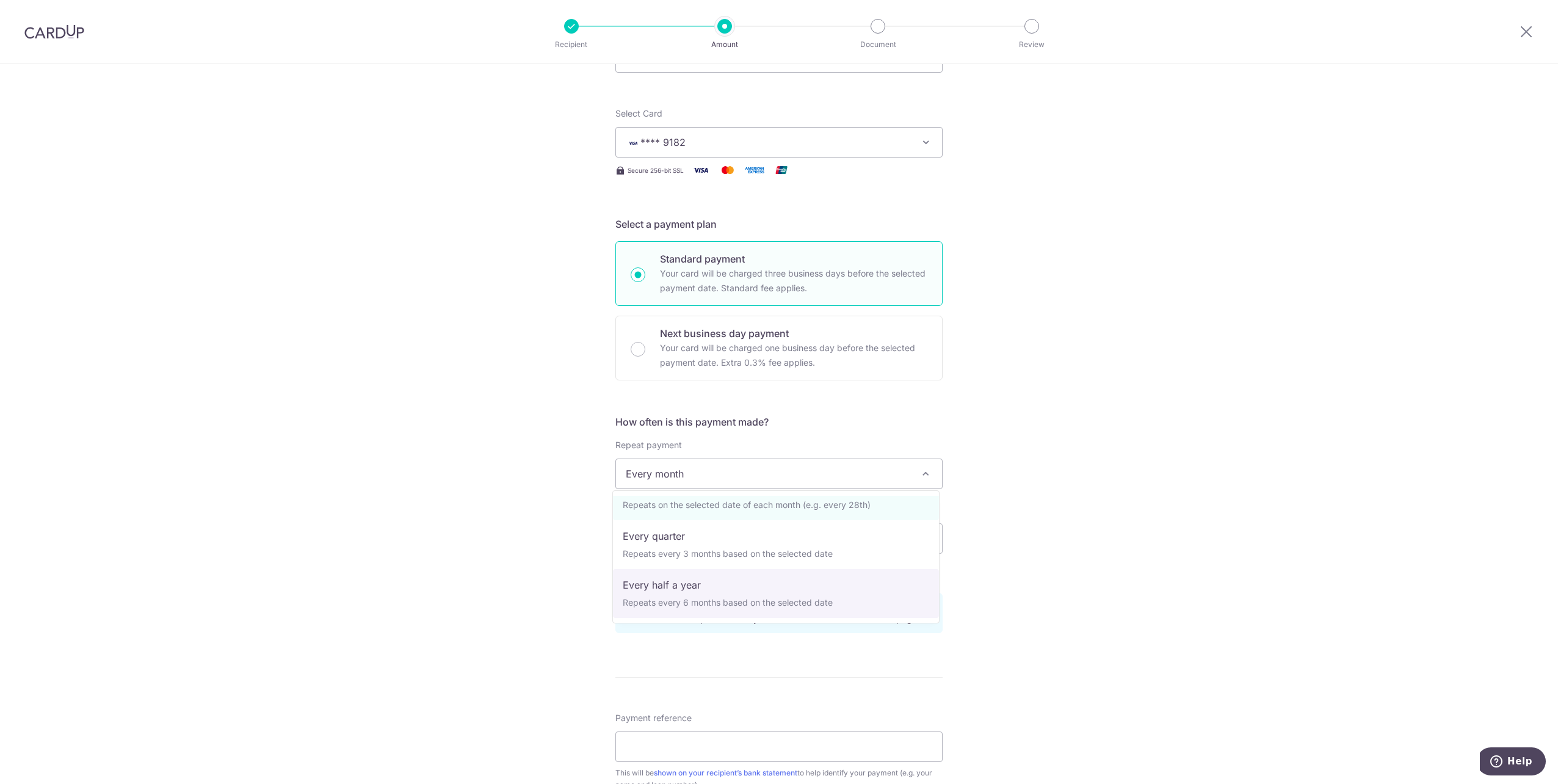
click at [1058, 579] on div "Tell us more about your payment Enter payment amount SGD 7,739.39 7739.39 Selec…" at bounding box center [779, 525] width 1558 height 1166
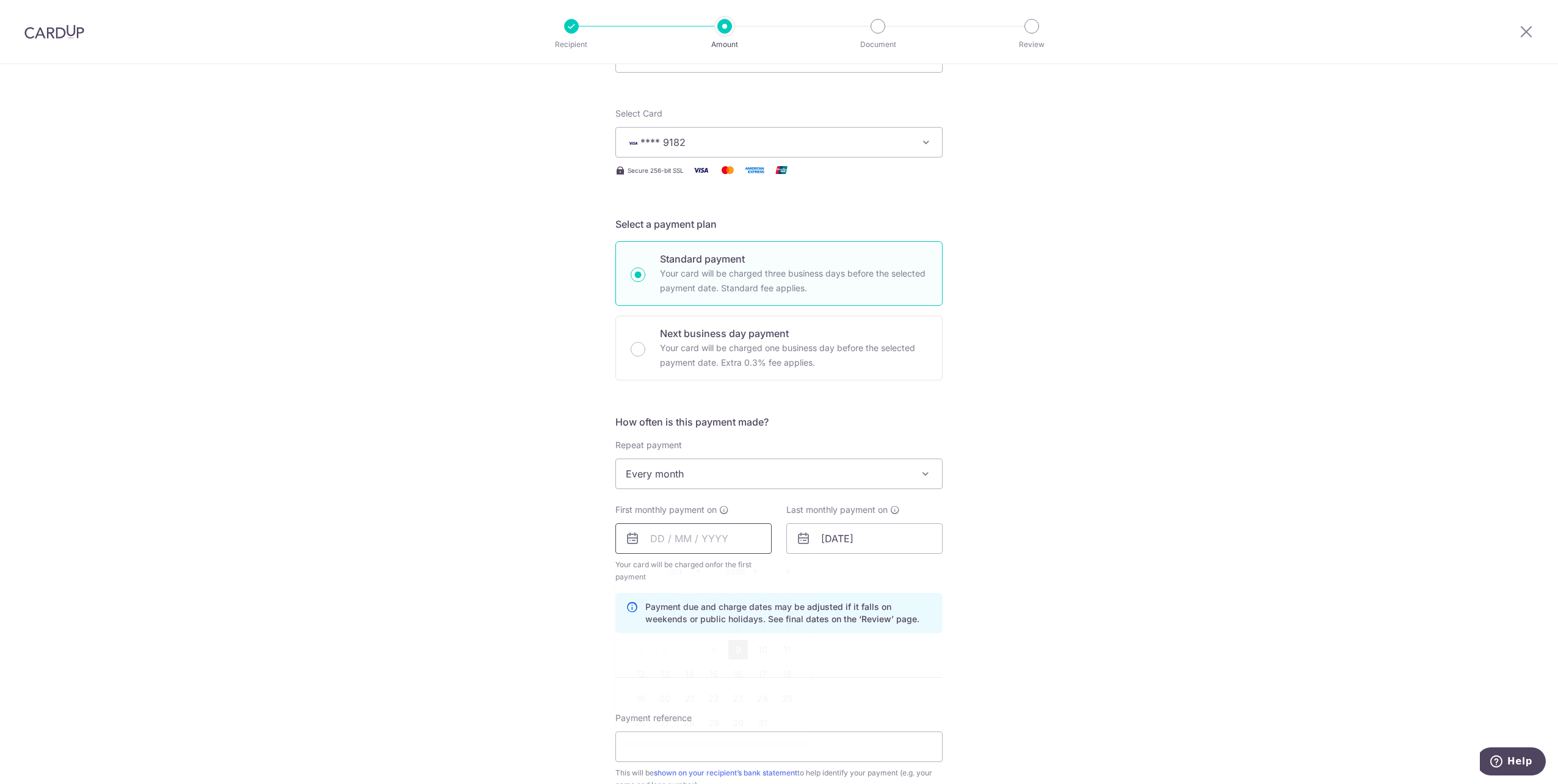
click at [679, 536] on input "text" at bounding box center [693, 538] width 157 height 30
click at [735, 649] on link "9" at bounding box center [738, 650] width 20 height 20
type input "09/10/2025"
click at [826, 540] on input "[DATE]" at bounding box center [865, 538] width 157 height 30
click at [915, 568] on select "2024 2025 2026 2027 2028 2029 2030 2031 2032 2033 2034 2035" at bounding box center [912, 571] width 32 height 10
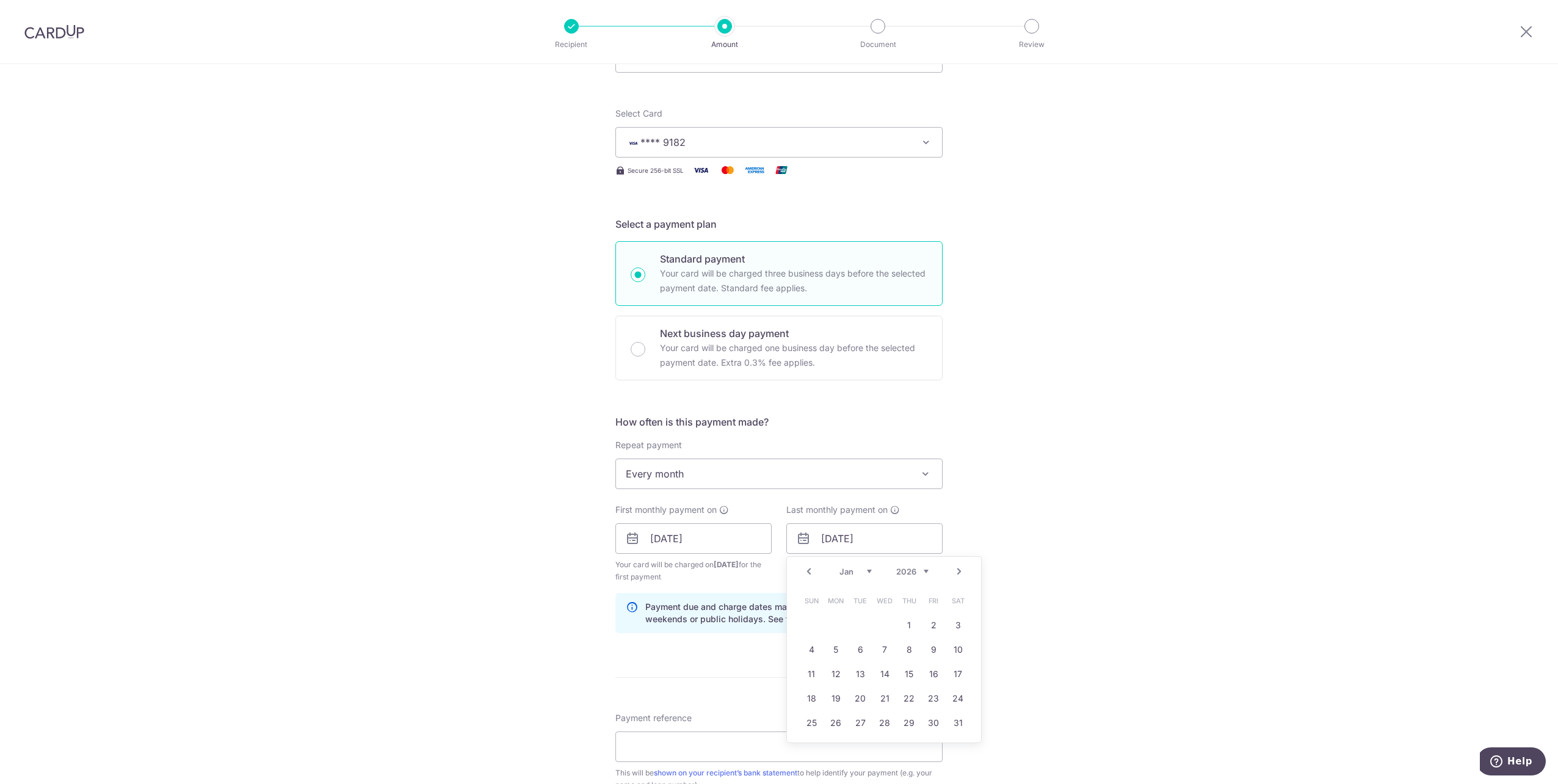
click at [855, 569] on select "Jan Feb Mar Apr May Jun Jul Aug Sep Oct Nov Dec" at bounding box center [855, 571] width 32 height 10
click at [910, 645] on link "9" at bounding box center [909, 650] width 20 height 20
type input "09/07/2026"
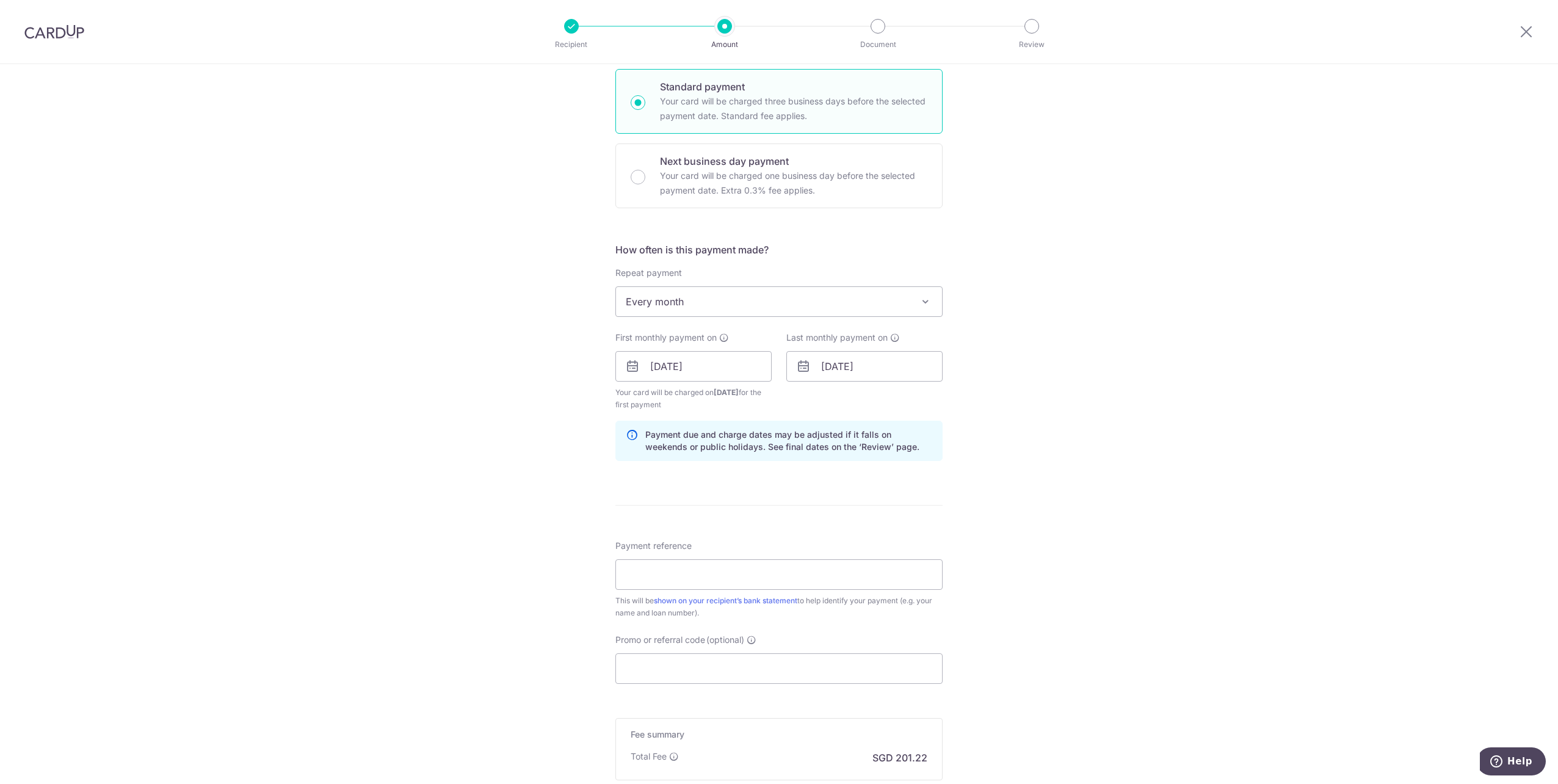
scroll to position [305, 0]
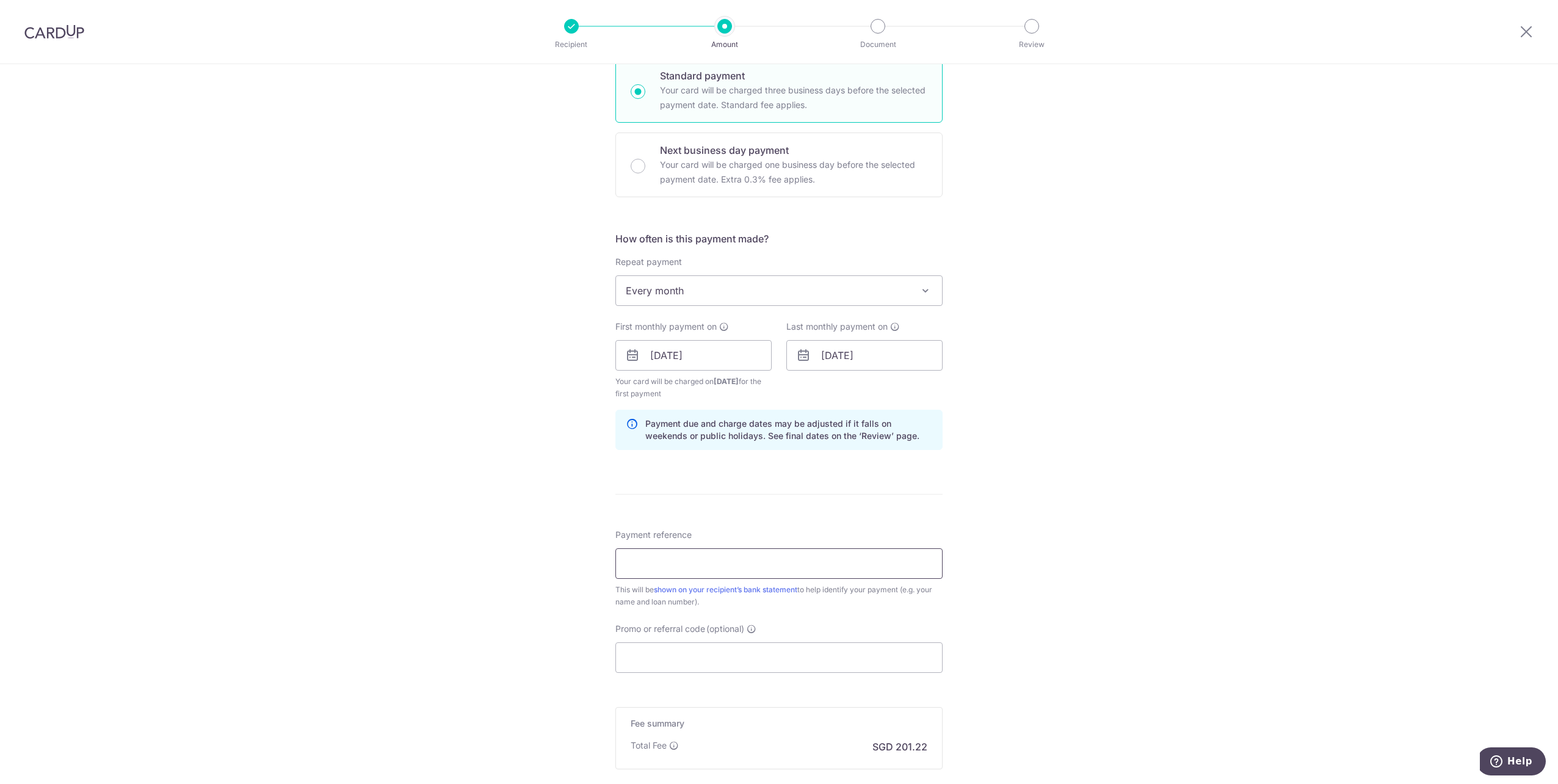
click at [687, 561] on input "Payment reference" at bounding box center [779, 563] width 327 height 30
click at [1073, 528] on div "Tell us more about your payment Enter payment amount SGD 7,739.39 7739.39 Selec…" at bounding box center [779, 342] width 1558 height 1166
click at [761, 652] on input "Promo or referral code (optional)" at bounding box center [779, 657] width 327 height 30
paste input "3HOME25R"
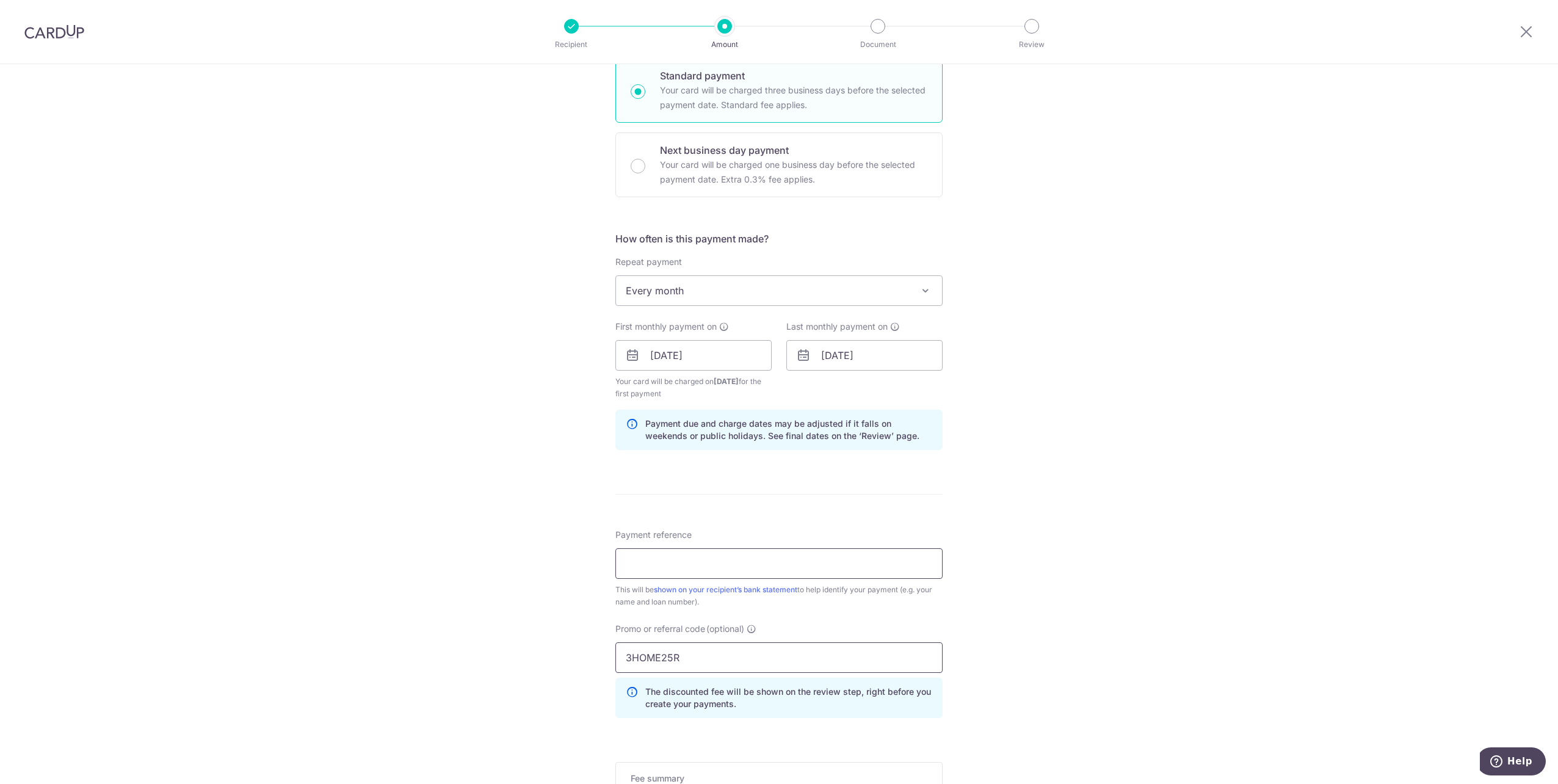
type input "3HOME25R"
click at [716, 560] on input "Payment reference" at bounding box center [779, 563] width 327 height 30
click at [994, 463] on div "Tell us more about your payment Enter payment amount SGD 7,739.39 7739.39 Selec…" at bounding box center [779, 369] width 1558 height 1221
click at [895, 562] on input "Payment reference" at bounding box center [779, 563] width 327 height 30
type input "SCB03030739896"
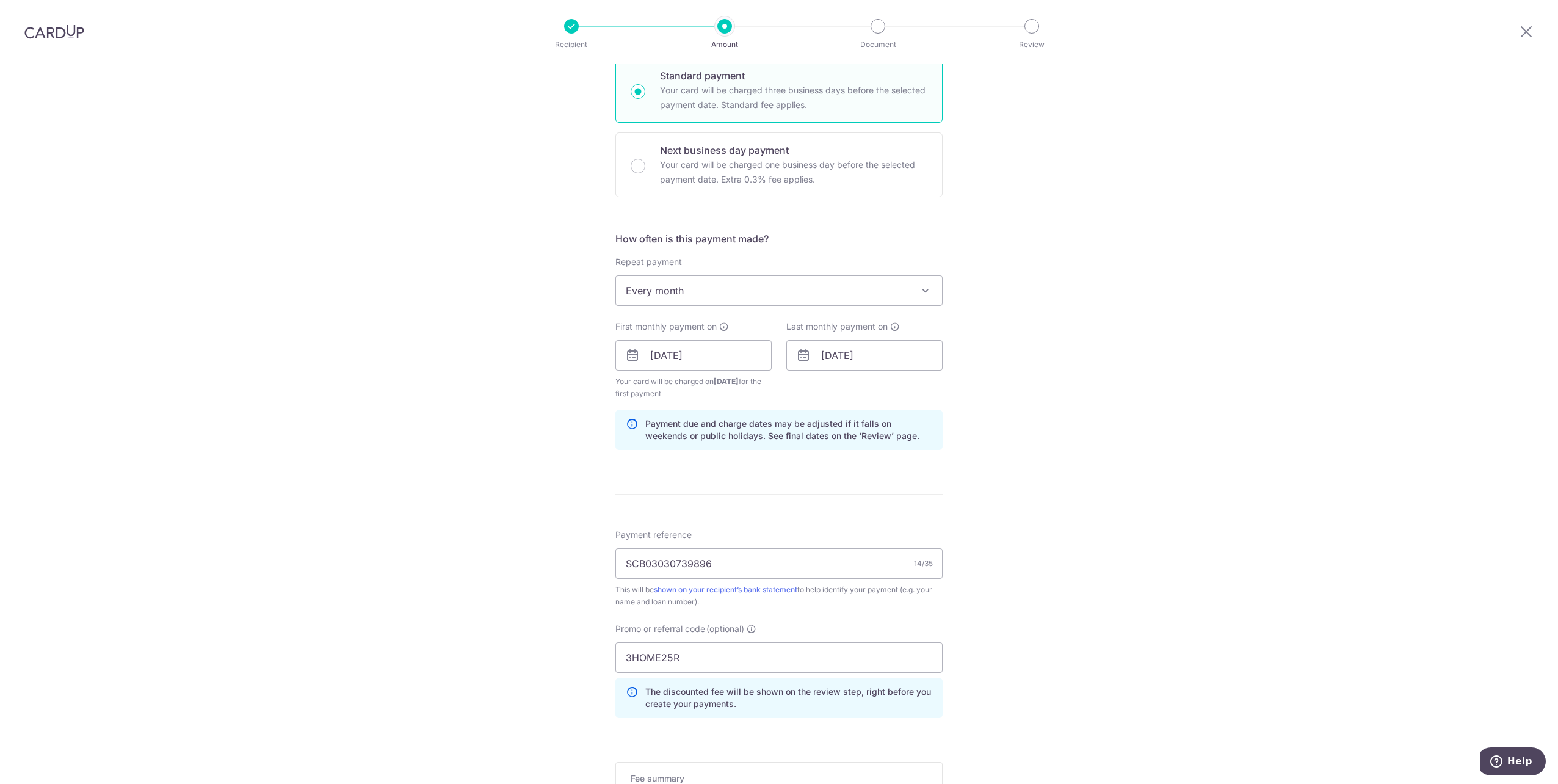
click at [1029, 574] on div "Tell us more about your payment Enter payment amount SGD 7,739.39 7739.39 Selec…" at bounding box center [779, 369] width 1558 height 1221
click at [1026, 577] on div "Tell us more about your payment Enter payment amount SGD 7,739.39 7739.39 Selec…" at bounding box center [779, 369] width 1558 height 1221
drag, startPoint x: 1026, startPoint y: 577, endPoint x: 1022, endPoint y: 657, distance: 80.1
click at [1022, 657] on div "Tell us more about your payment Enter payment amount SGD 7,739.39 7739.39 Selec…" at bounding box center [779, 369] width 1558 height 1221
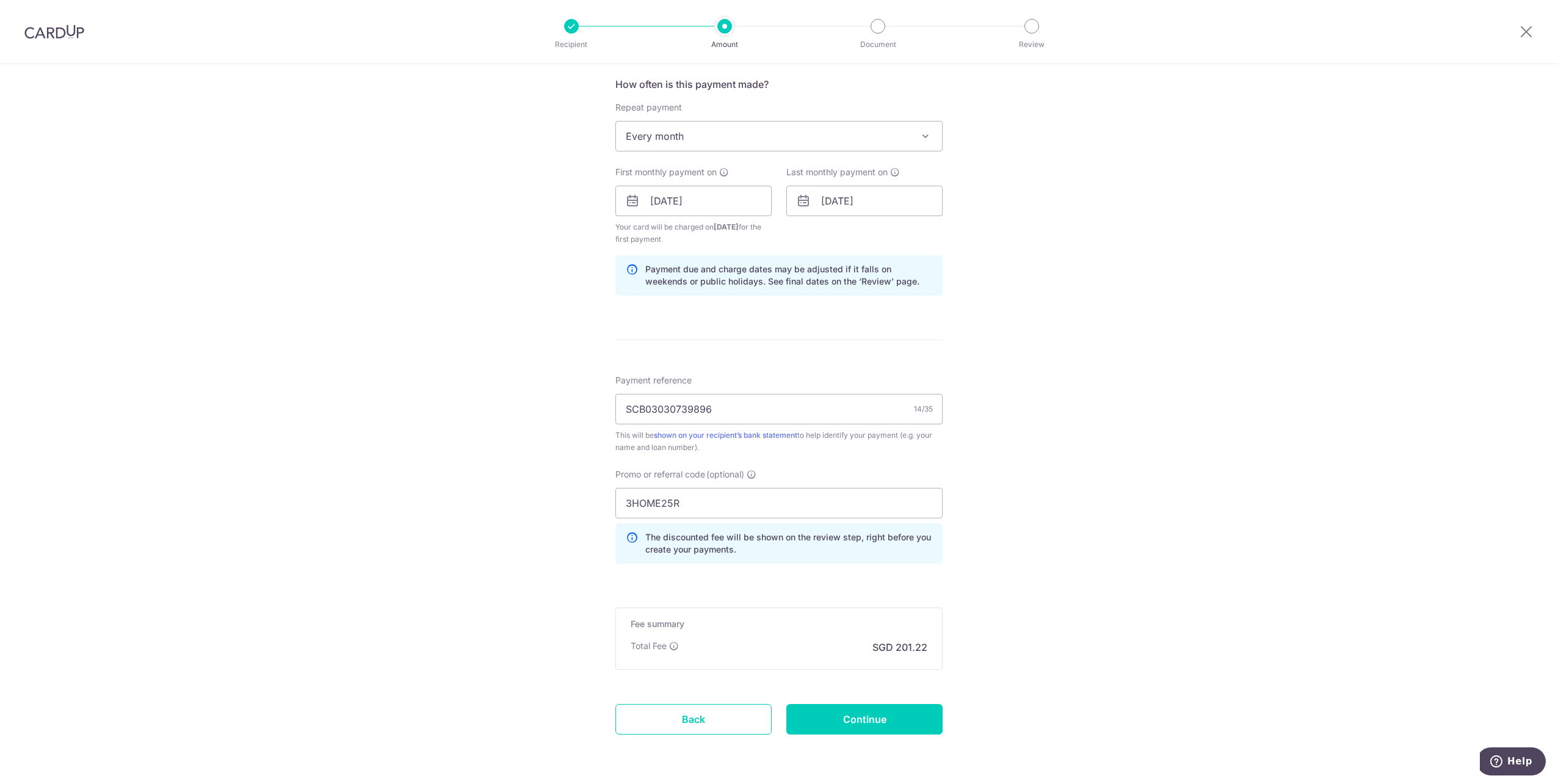
scroll to position [498, 0]
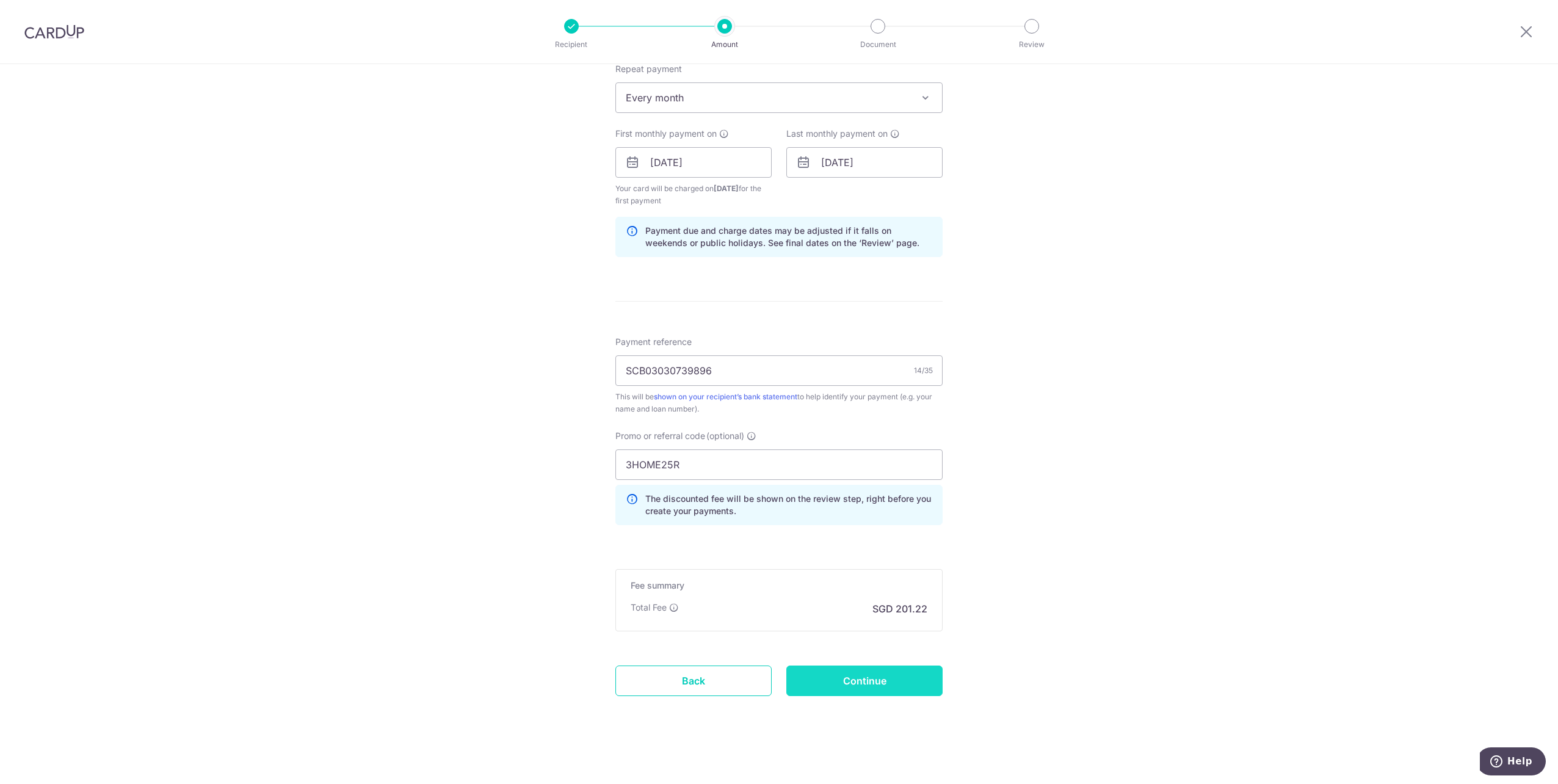
click at [863, 672] on input "Continue" at bounding box center [865, 680] width 157 height 30
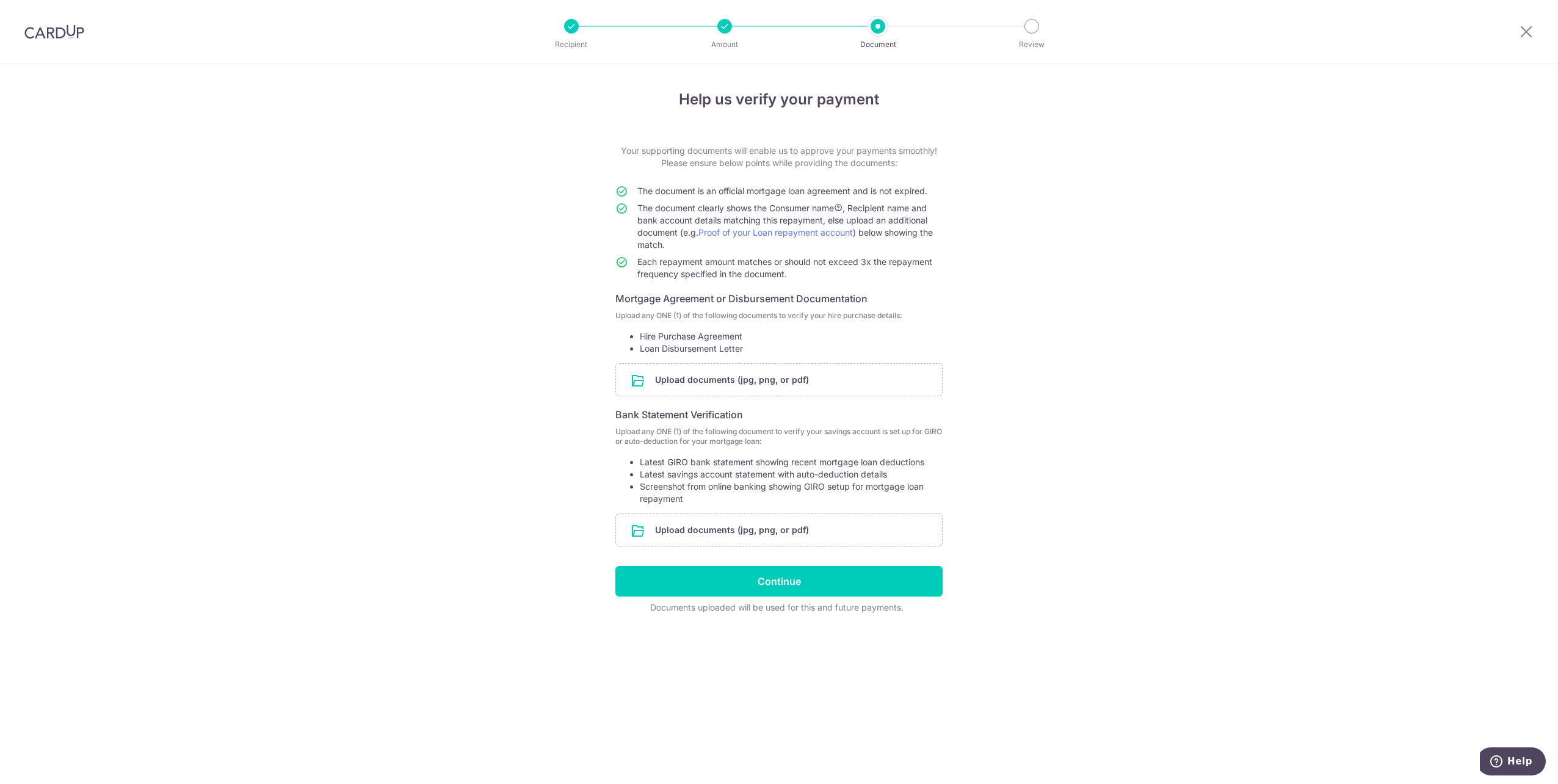
click at [1148, 415] on div "Help us verify your payment Your supporting documents will enable us to approve…" at bounding box center [779, 424] width 1558 height 720
click at [1273, 398] on div "Help us verify your payment Your supporting documents will enable us to approve…" at bounding box center [779, 424] width 1558 height 720
click at [689, 376] on input "file" at bounding box center [779, 379] width 326 height 32
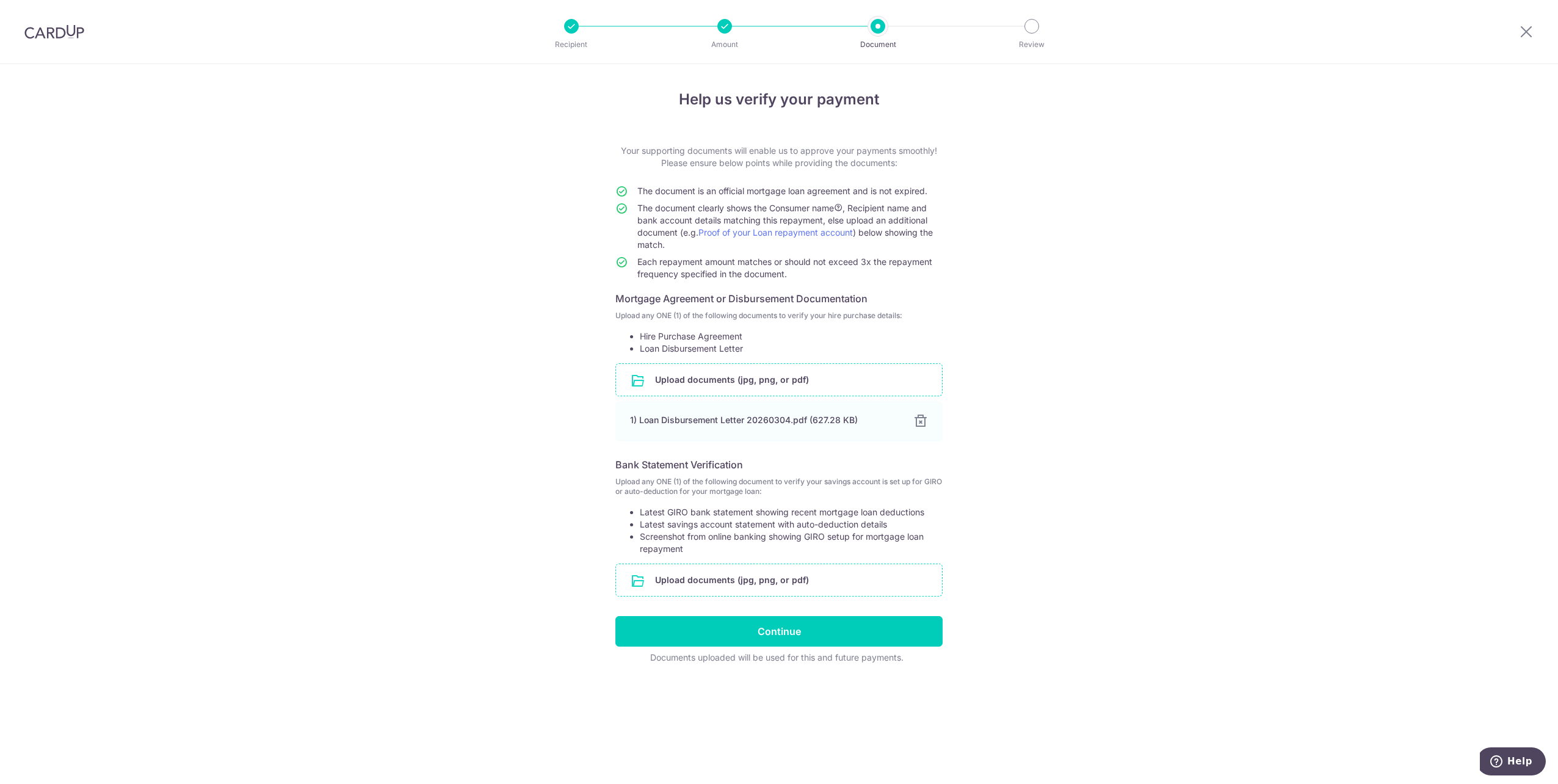
click at [690, 580] on input "file" at bounding box center [779, 579] width 326 height 32
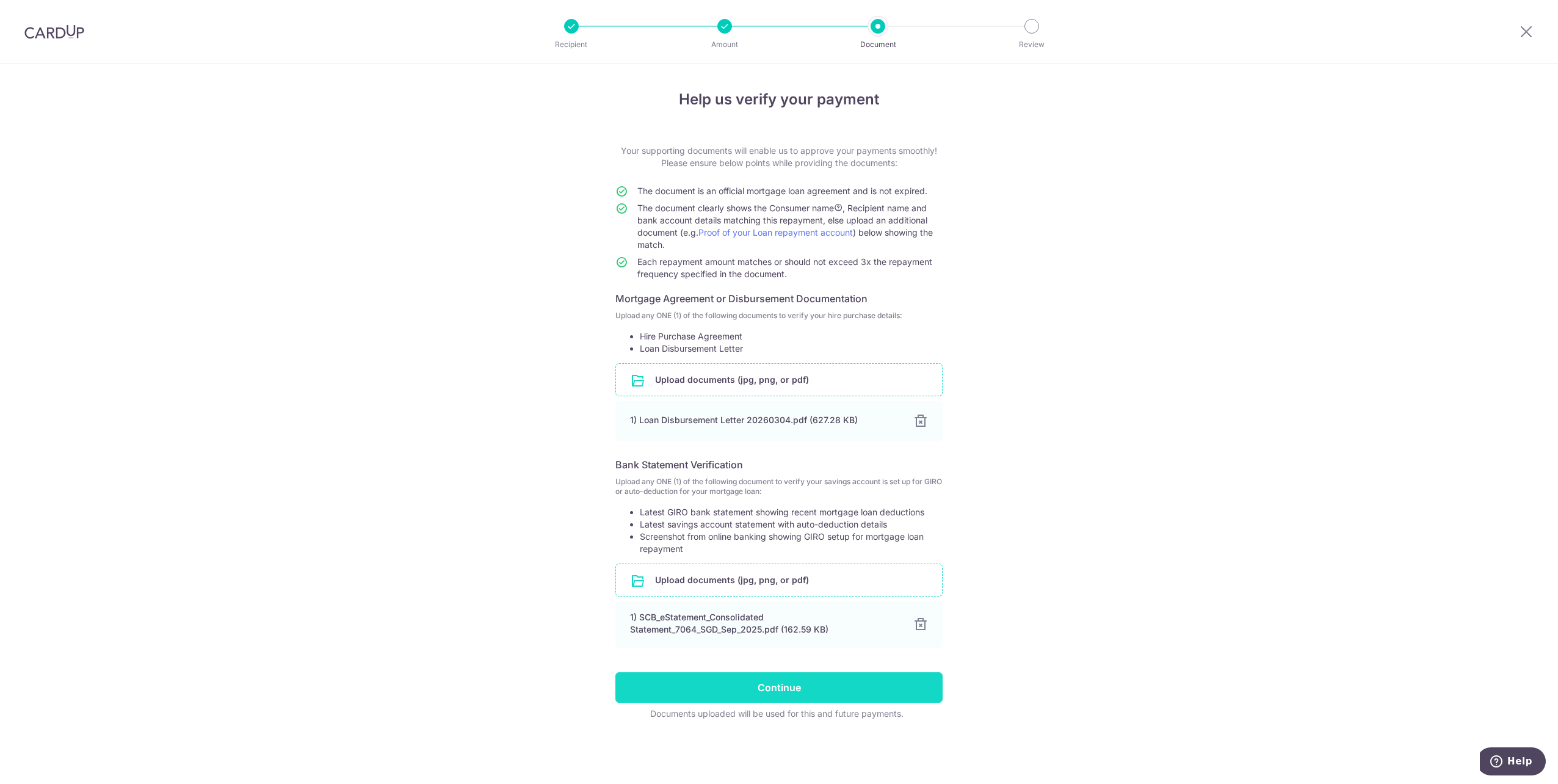
click at [808, 689] on input "Continue" at bounding box center [779, 687] width 327 height 30
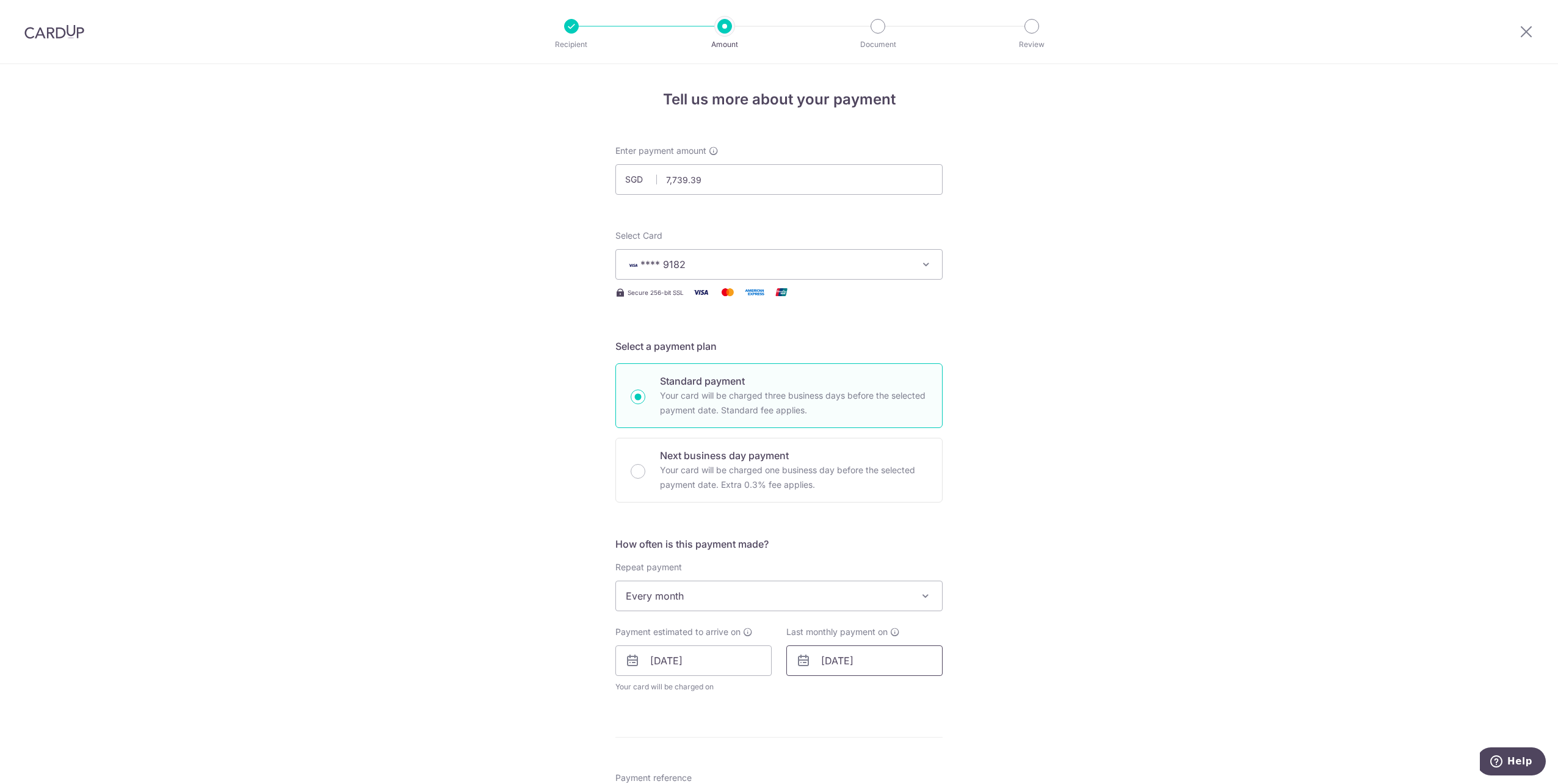
click at [824, 657] on input "[DATE]" at bounding box center [865, 660] width 157 height 30
click at [912, 695] on select "2025 2026 2027 2028 2029 2030 2031 2032 2033 2034 2035" at bounding box center [912, 694] width 32 height 10
click at [859, 691] on select "Oct Nov Dec" at bounding box center [855, 694] width 32 height 10
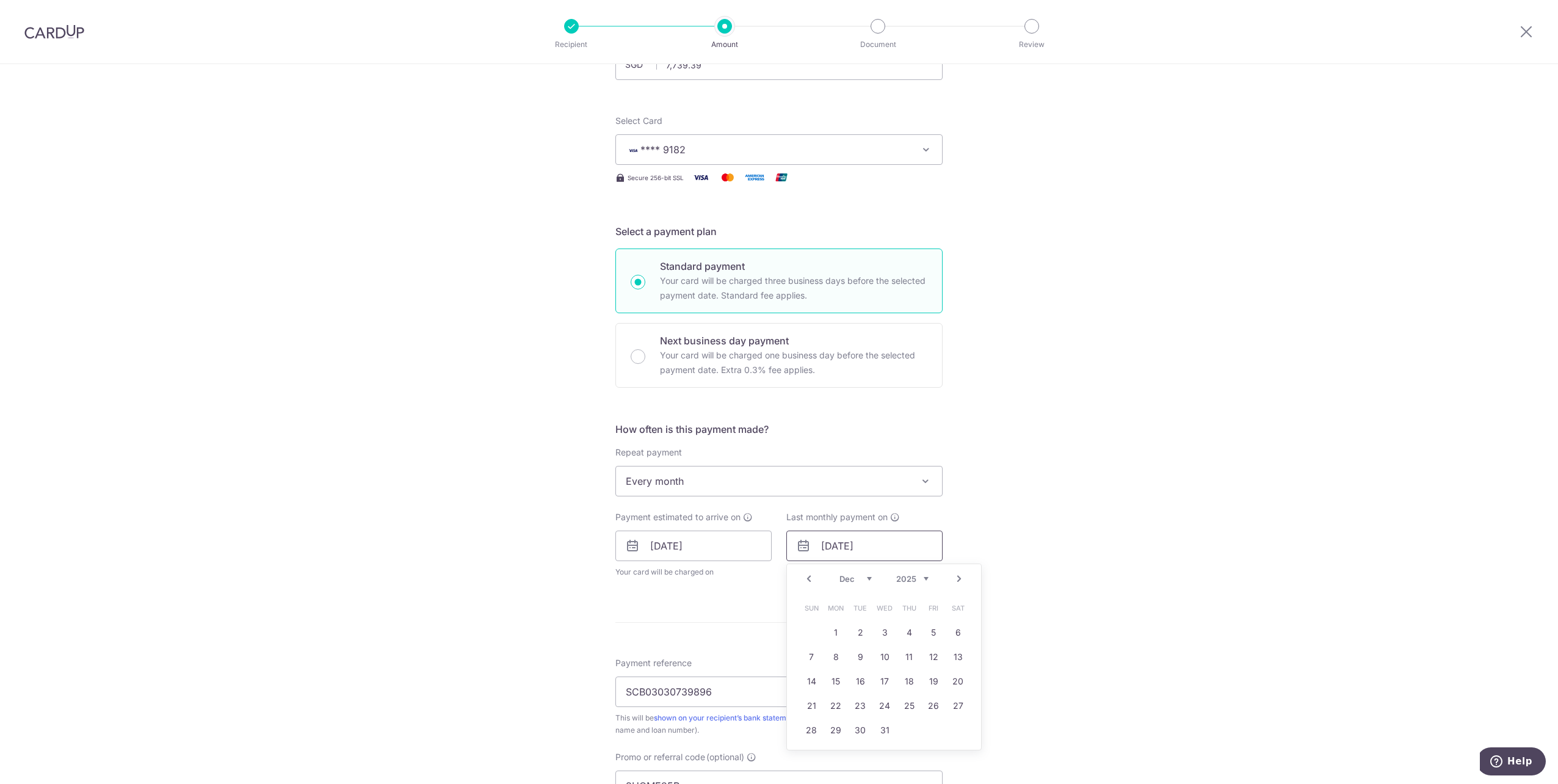
scroll to position [122, 0]
click at [859, 650] on link "9" at bounding box center [860, 650] width 20 height 20
type input "[DATE]"
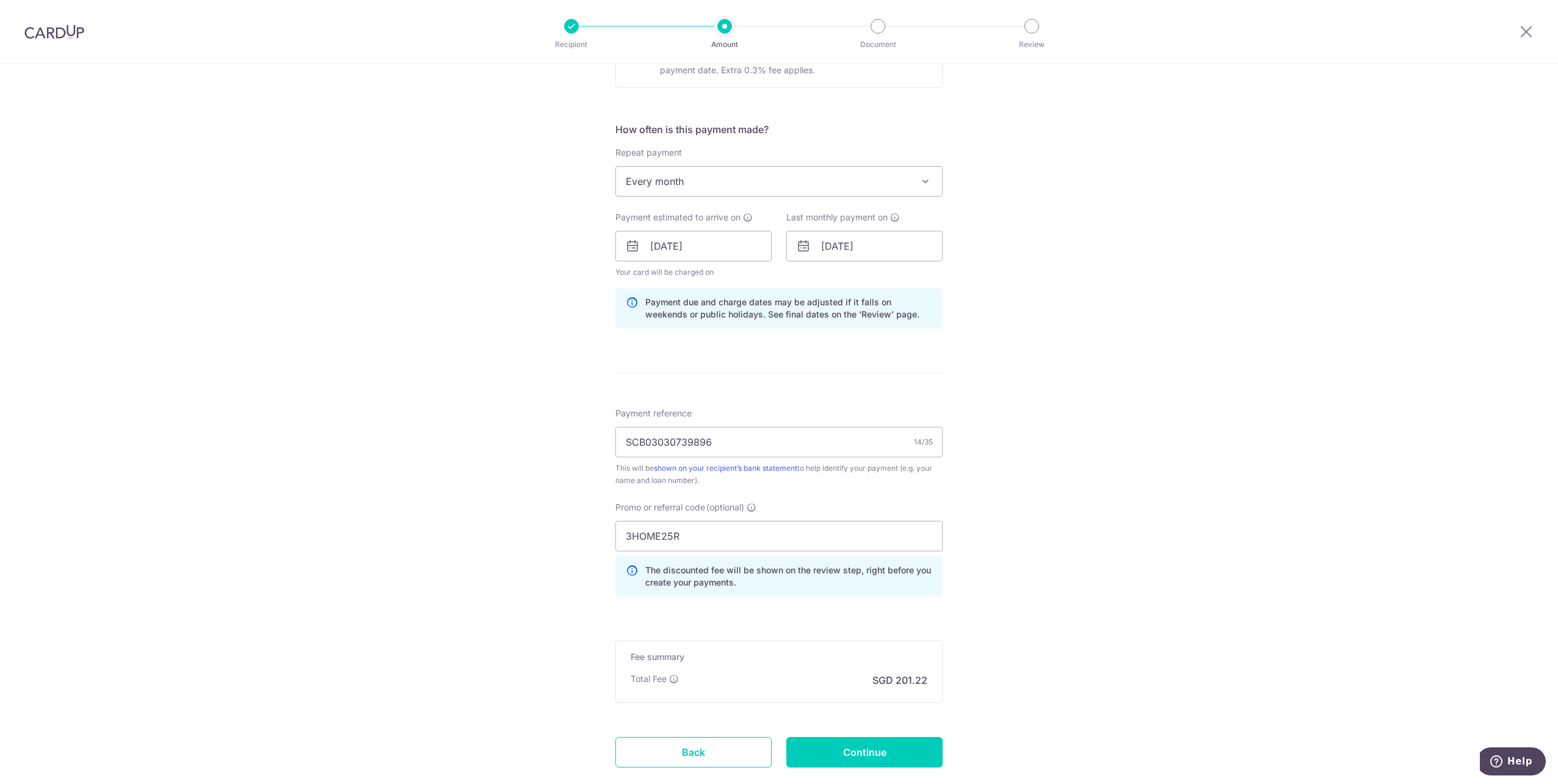
scroll to position [486, 0]
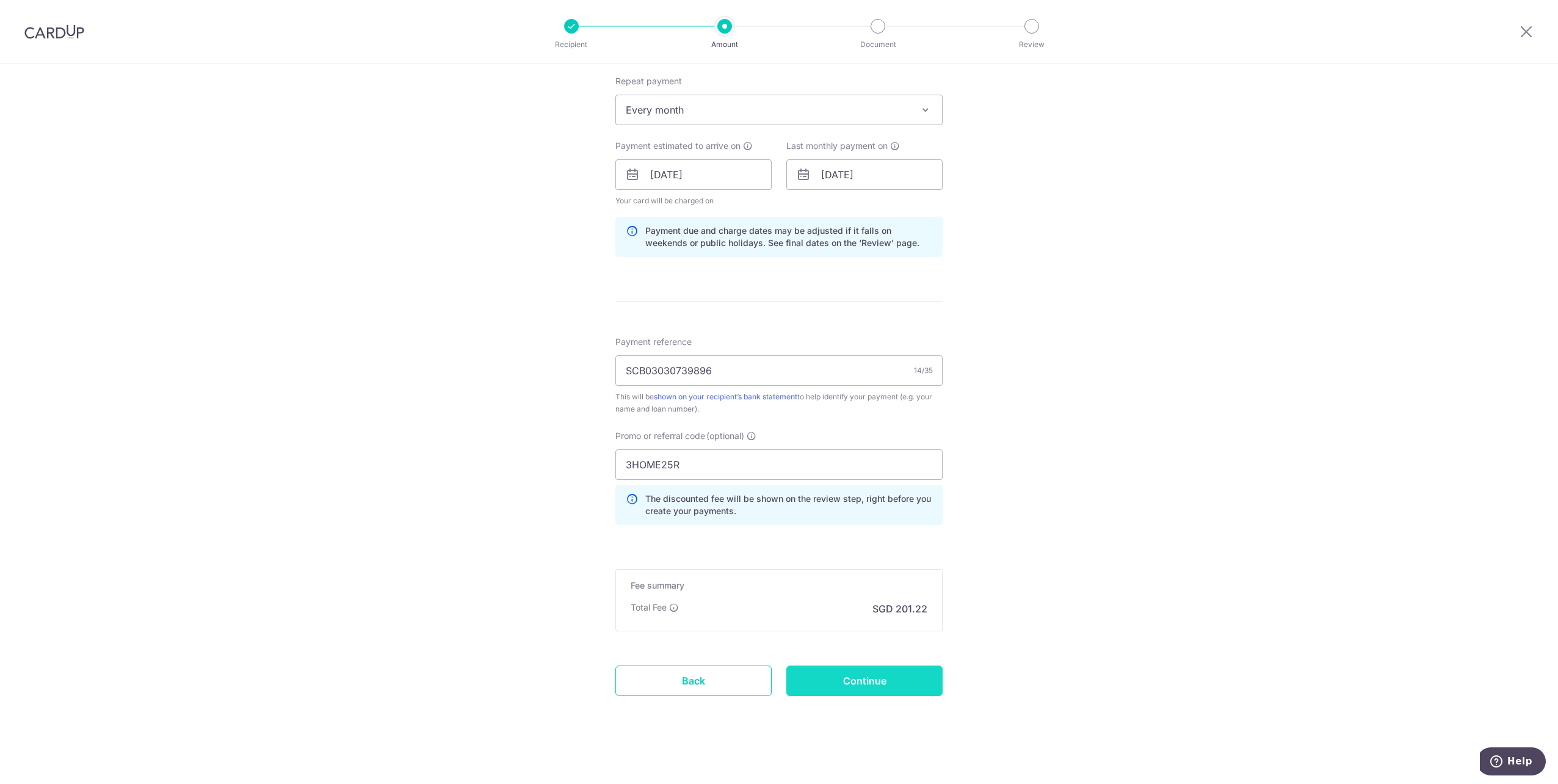
click at [899, 684] on input "Continue" at bounding box center [865, 680] width 157 height 30
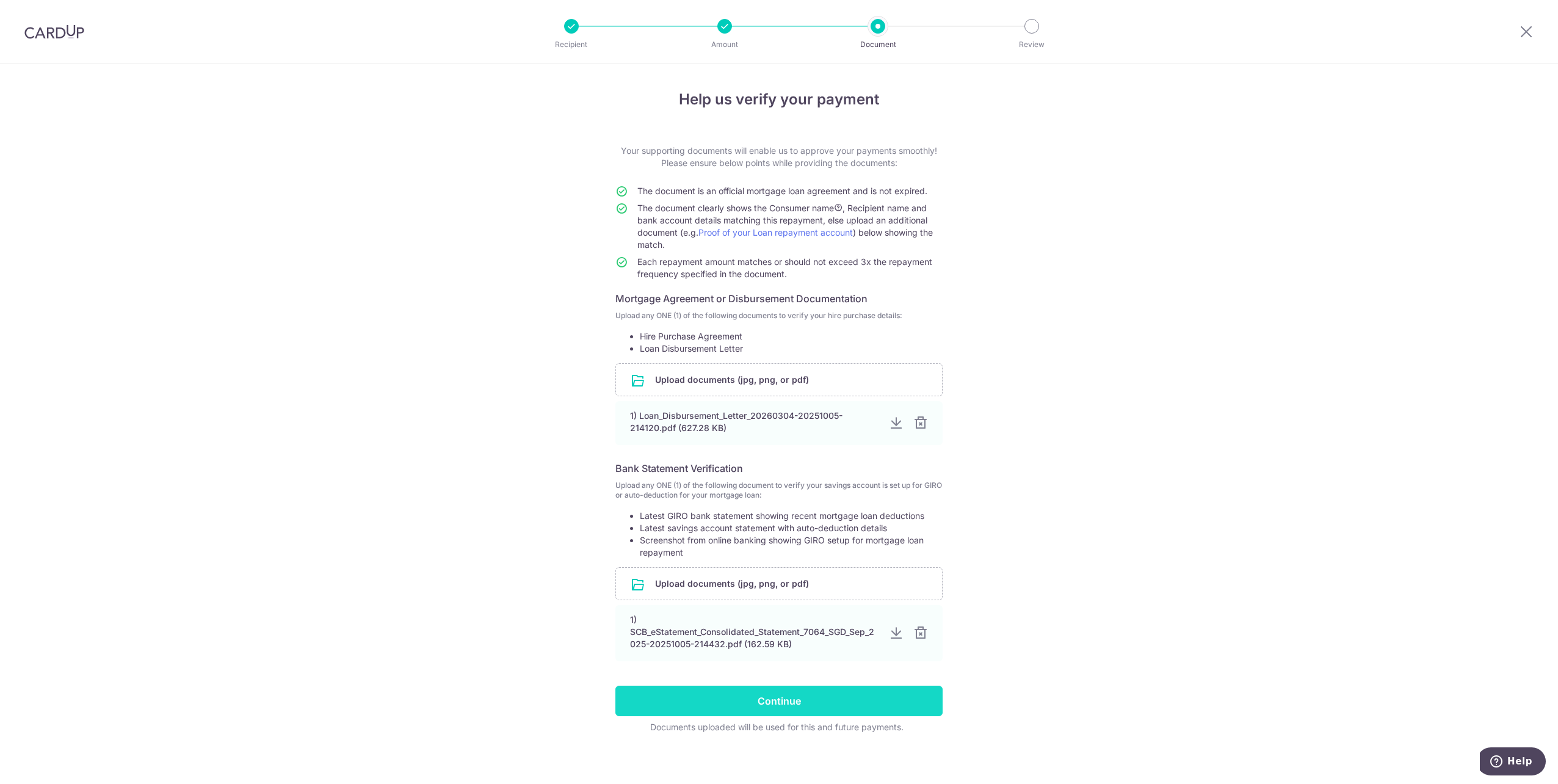
click at [788, 699] on input "Continue" at bounding box center [779, 700] width 327 height 30
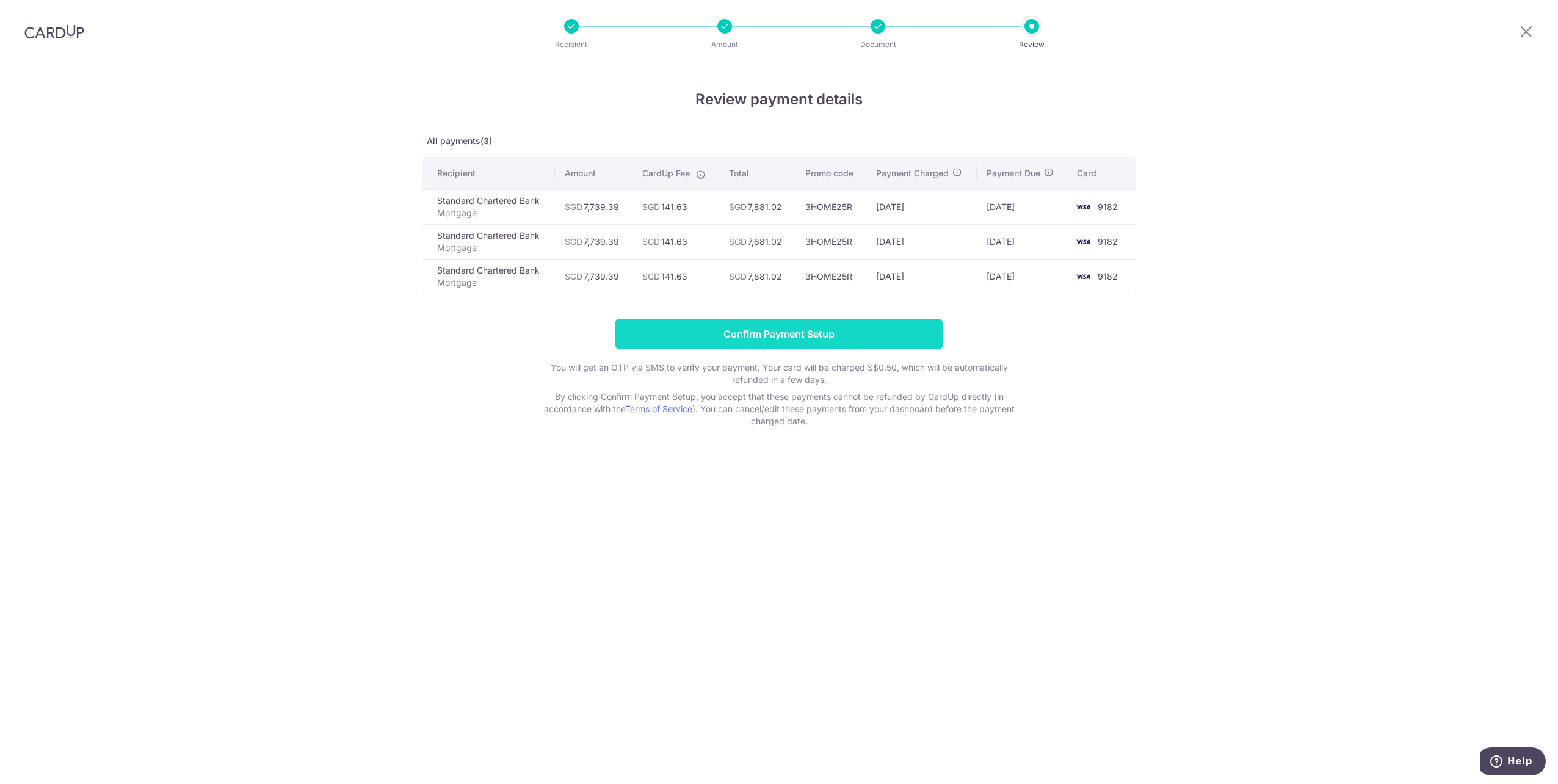
click at [769, 335] on input "Confirm Payment Setup" at bounding box center [779, 334] width 327 height 30
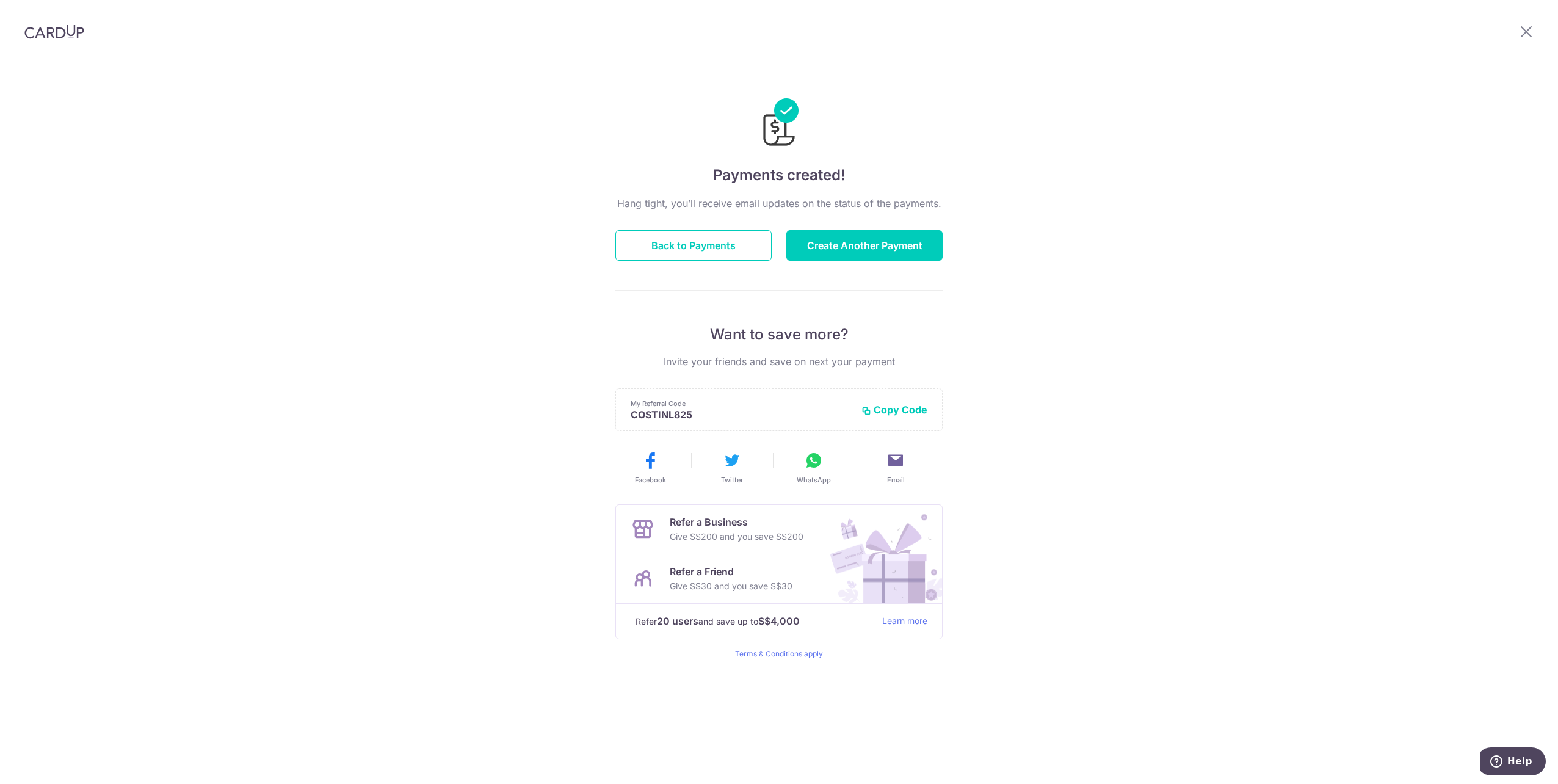
click at [901, 408] on button "Copy Code" at bounding box center [894, 410] width 66 height 12
click at [811, 465] on icon at bounding box center [814, 460] width 20 height 20
click at [673, 241] on button "Back to Payments" at bounding box center [693, 245] width 157 height 30
